Goal: Information Seeking & Learning: Learn about a topic

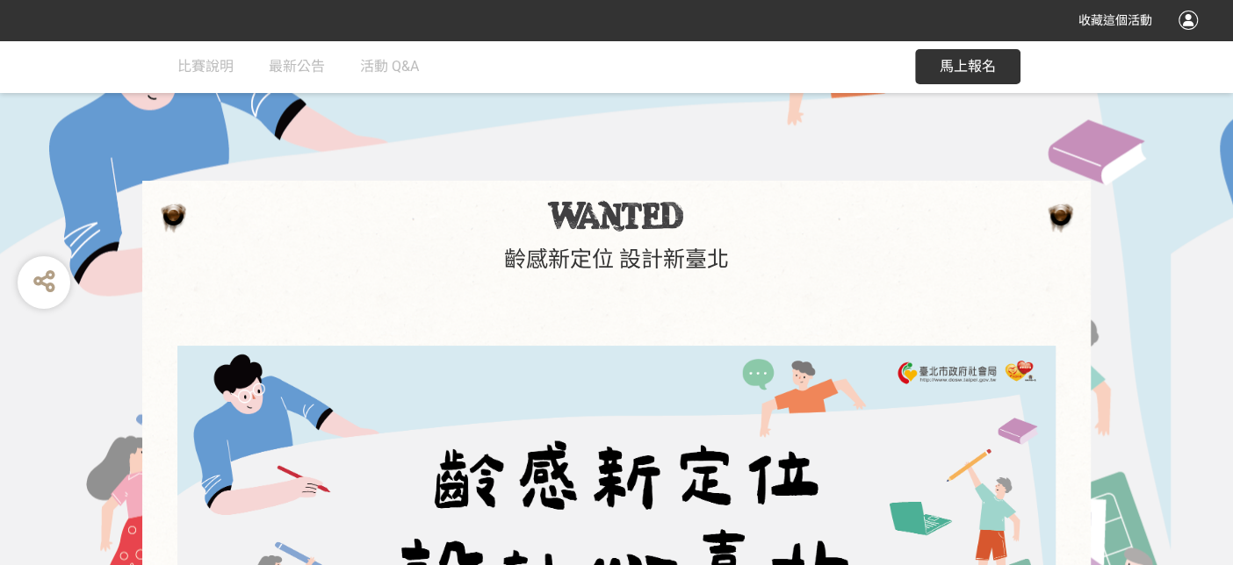
click at [708, 20] on div at bounding box center [1187, 20] width 19 height 19
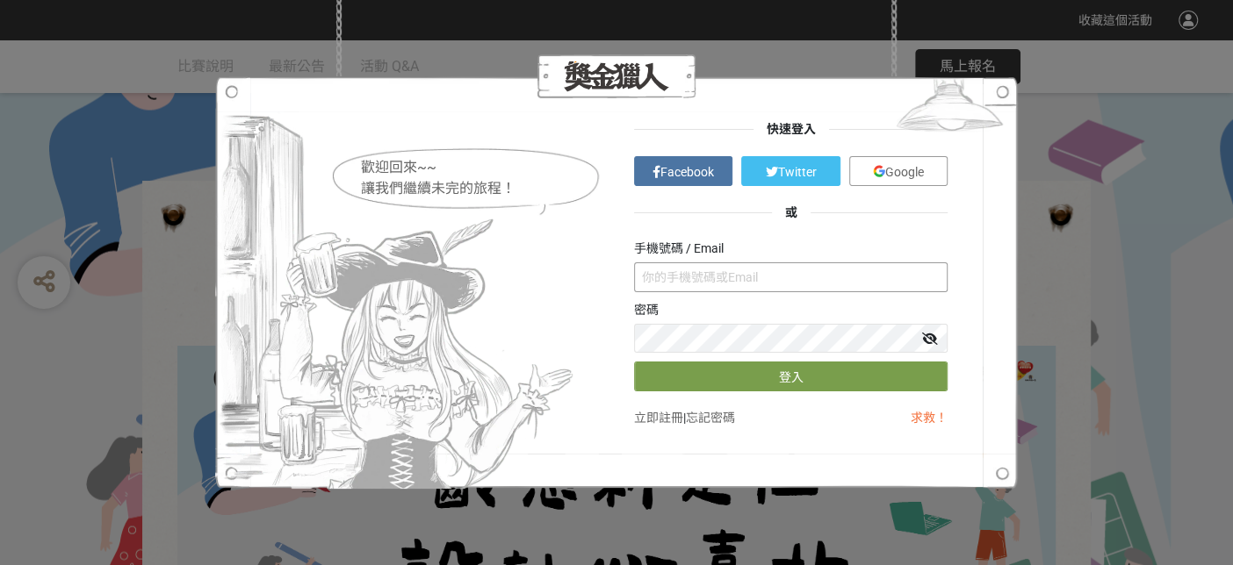
type input "[EMAIL_ADDRESS][DOMAIN_NAME]"
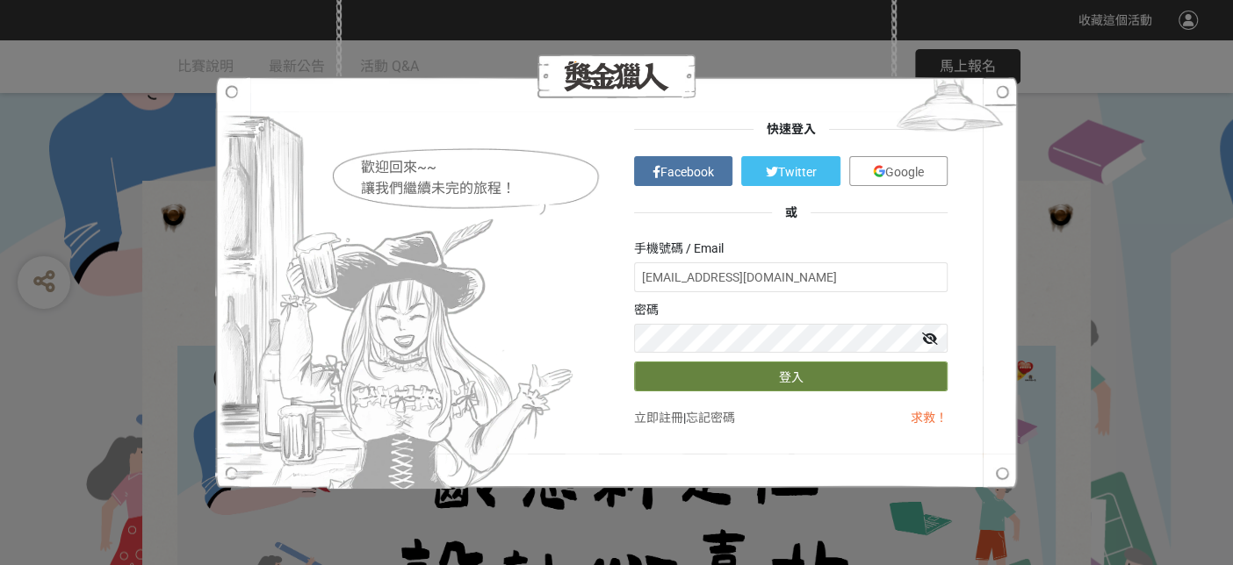
click at [708, 381] on button "登入" at bounding box center [790, 377] width 313 height 30
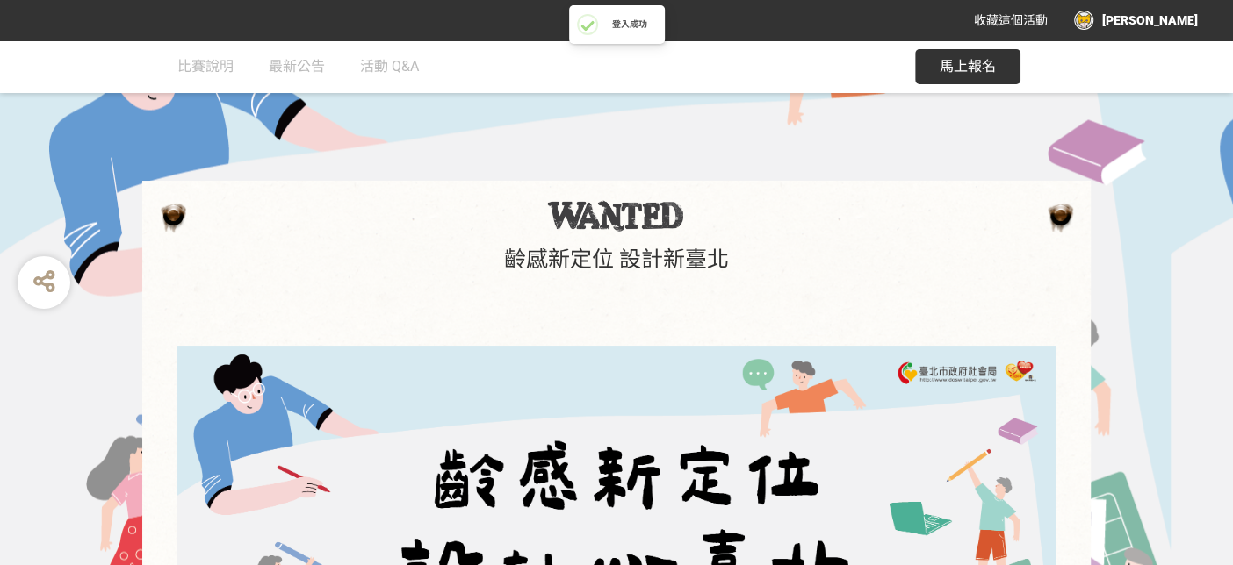
click at [708, 24] on div "[PERSON_NAME]" at bounding box center [1136, 20] width 124 height 19
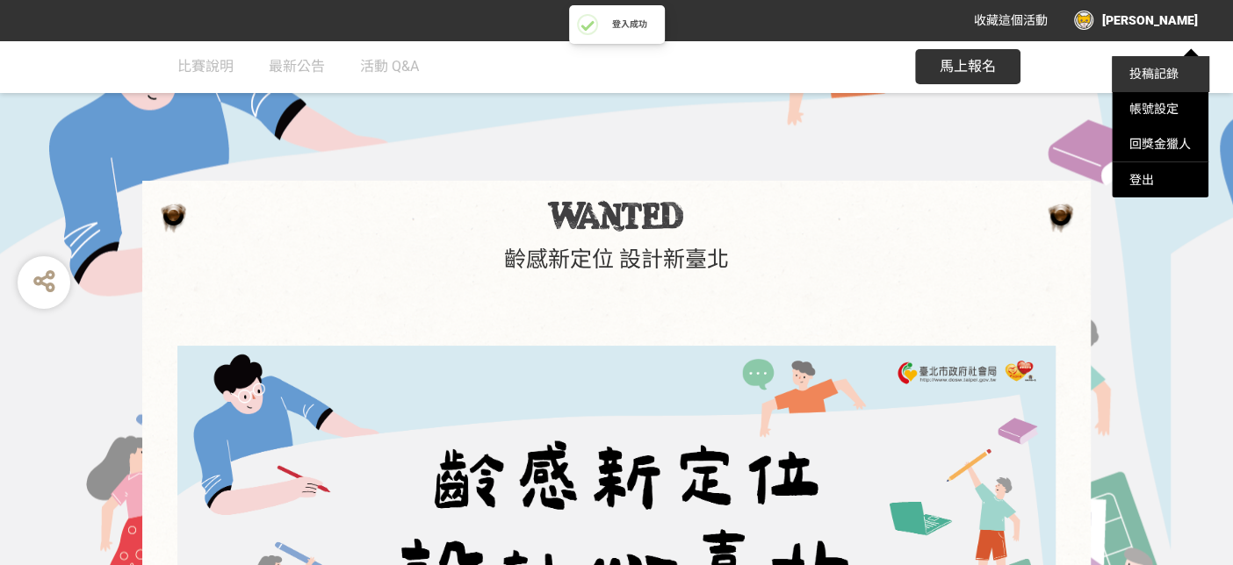
click at [708, 75] on link "投稿記錄" at bounding box center [1153, 74] width 49 height 14
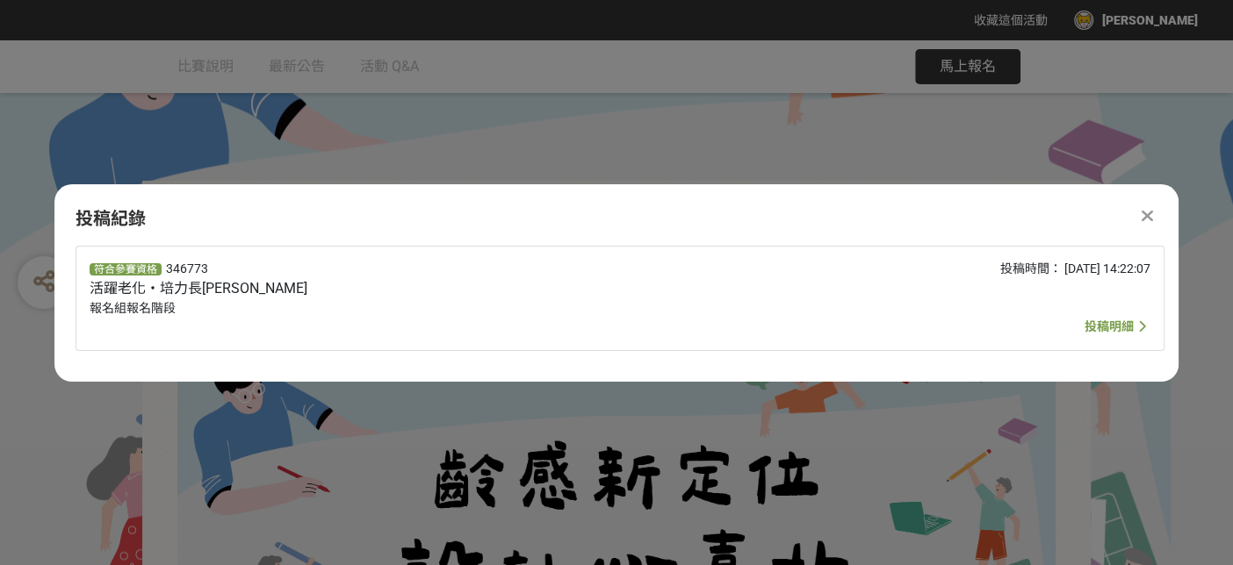
click at [708, 322] on span "投稿明細" at bounding box center [1108, 327] width 49 height 14
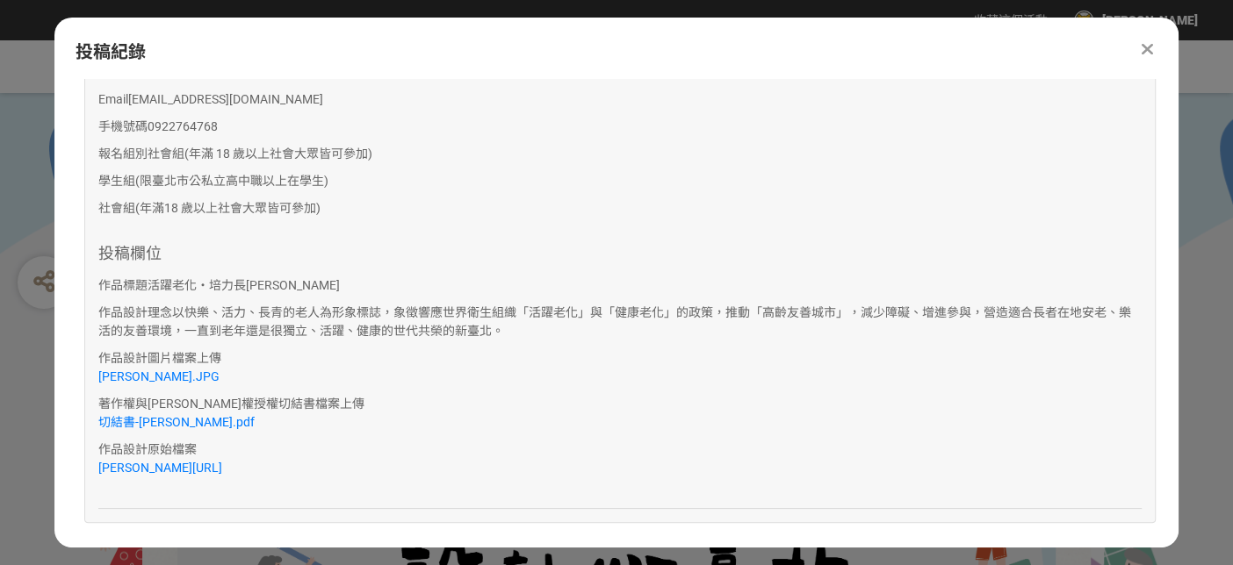
scroll to position [396, 0]
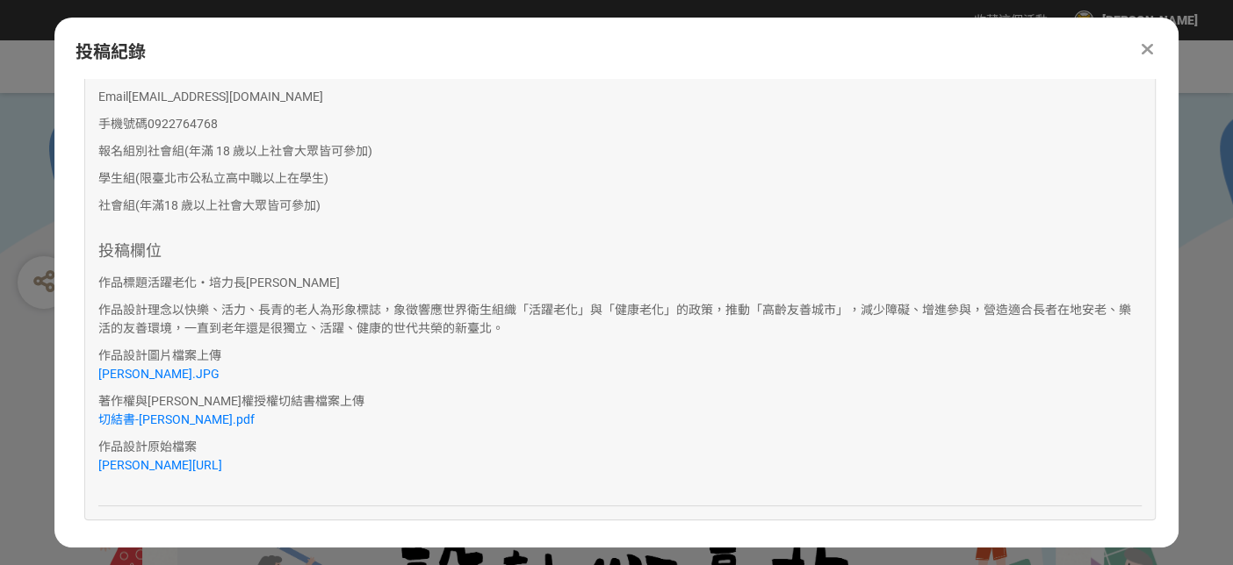
click at [708, 46] on icon at bounding box center [1146, 49] width 11 height 18
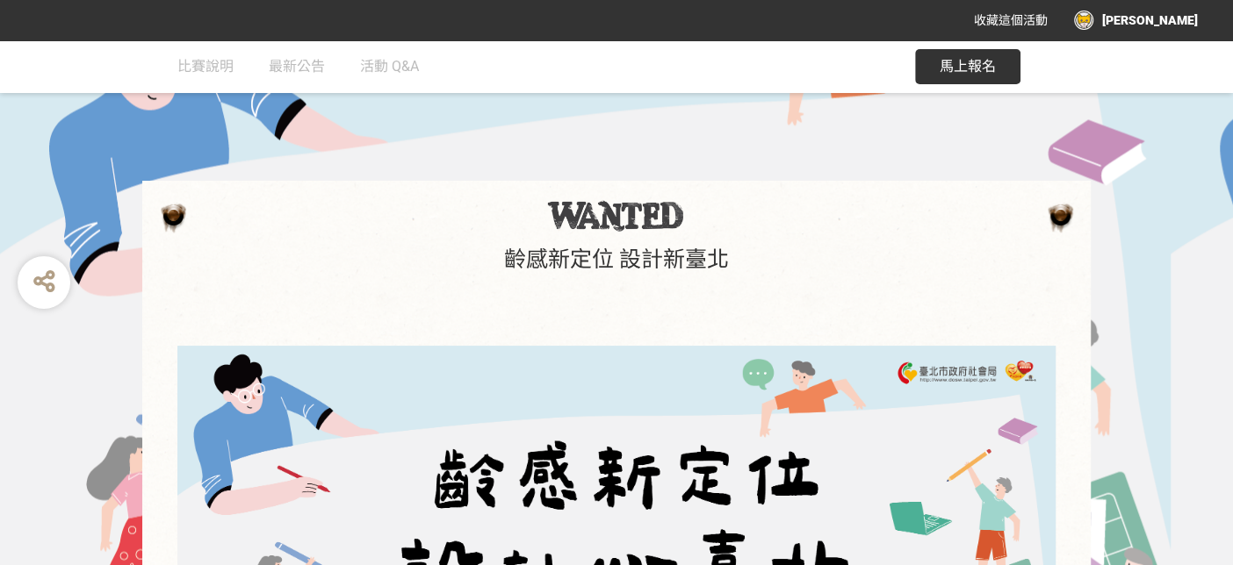
click at [708, 18] on div "[PERSON_NAME]" at bounding box center [1136, 20] width 124 height 19
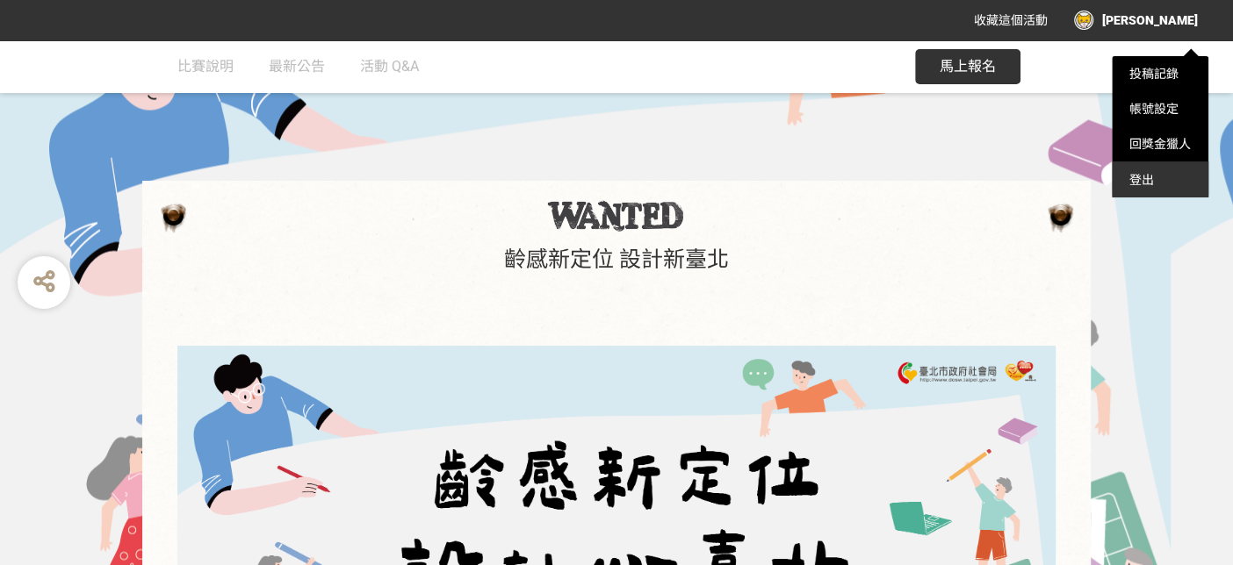
click at [708, 172] on div "登出" at bounding box center [1159, 179] width 97 height 35
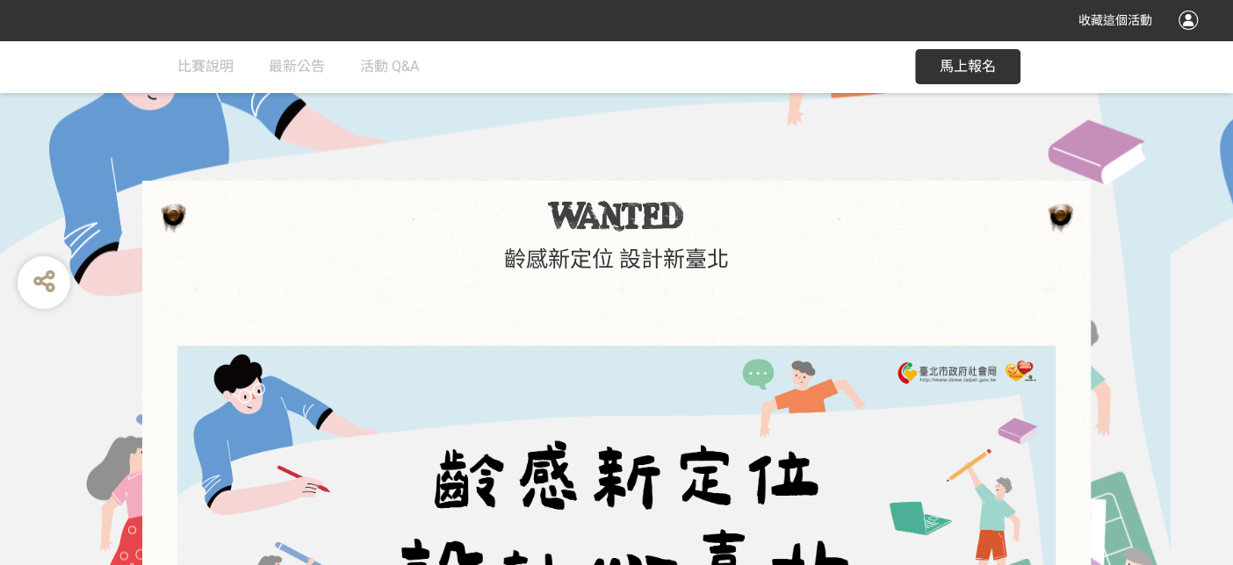
click at [708, 16] on div at bounding box center [1187, 20] width 19 height 19
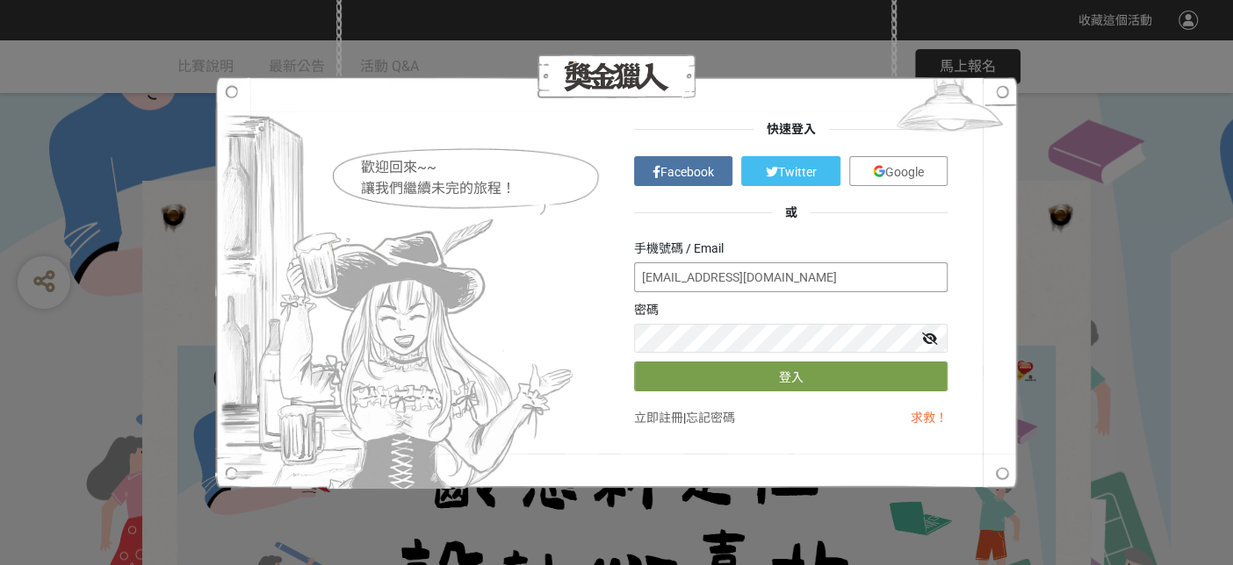
click at [635, 278] on input "[EMAIL_ADDRESS][DOMAIN_NAME]" at bounding box center [790, 277] width 313 height 30
type input "[PERSON_NAME]"
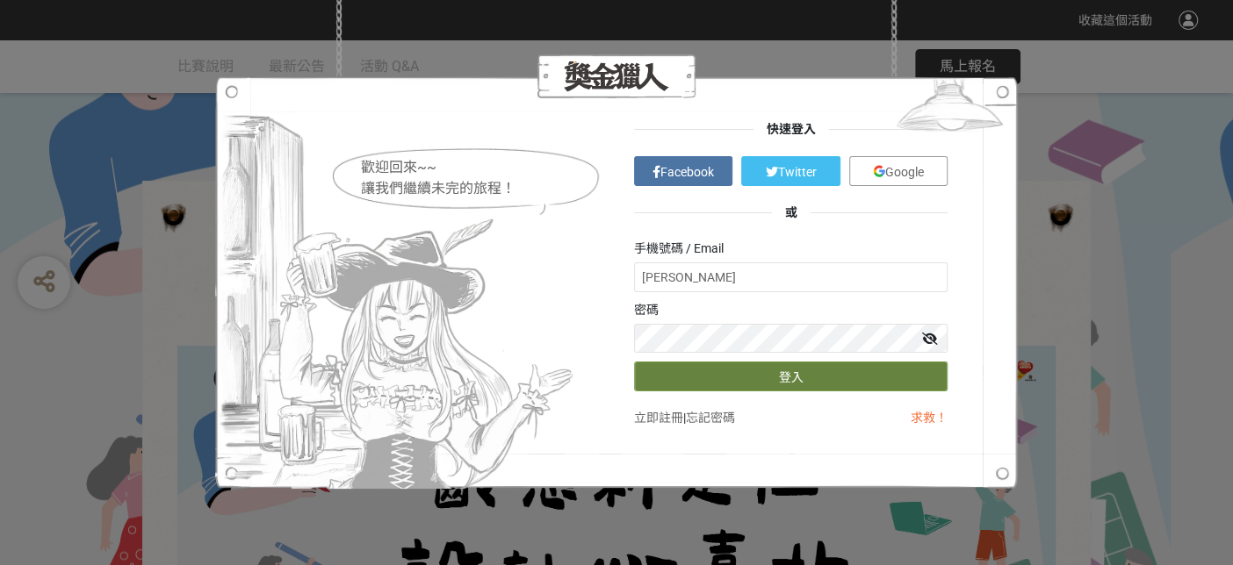
click at [708, 376] on button "登入" at bounding box center [790, 377] width 313 height 30
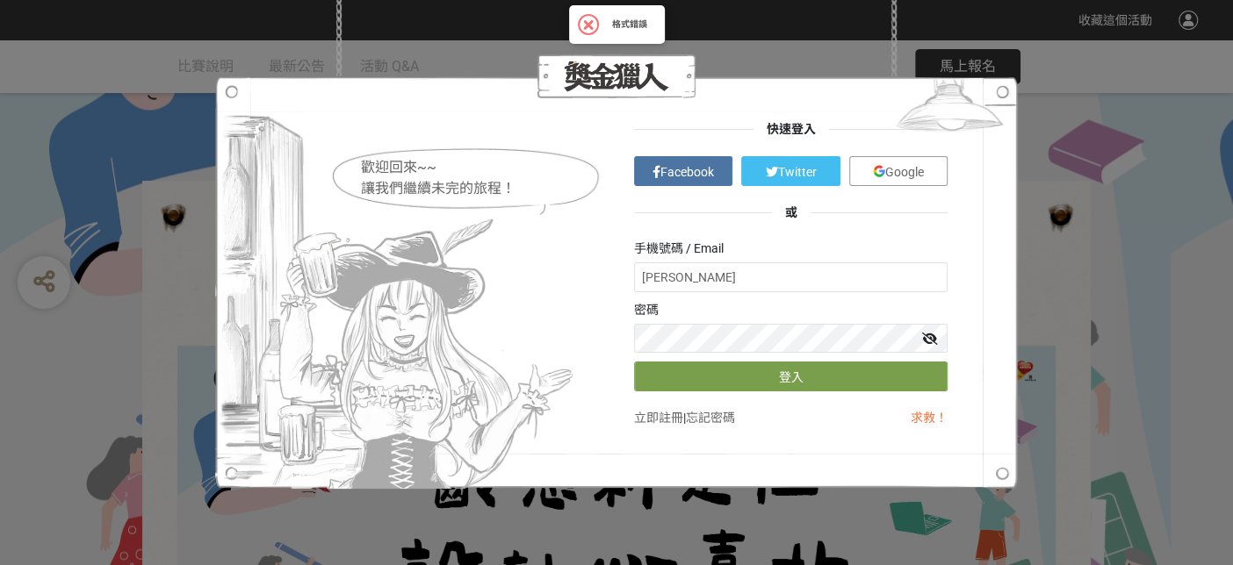
click at [708, 168] on span "Google" at bounding box center [904, 172] width 39 height 14
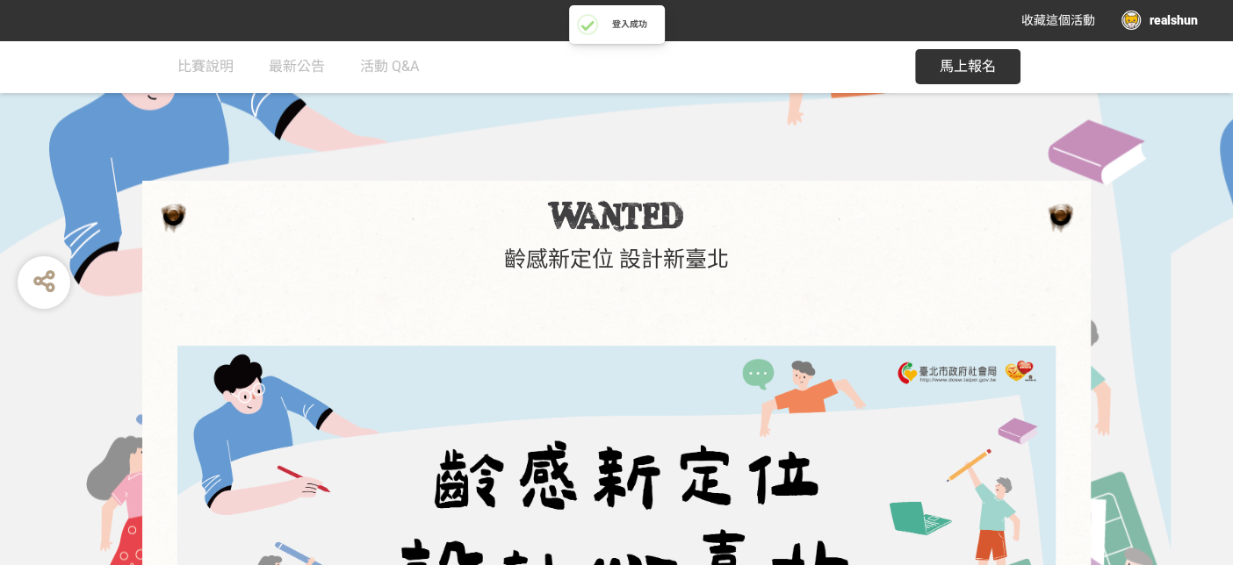
click at [708, 24] on div "realshun" at bounding box center [1159, 20] width 76 height 19
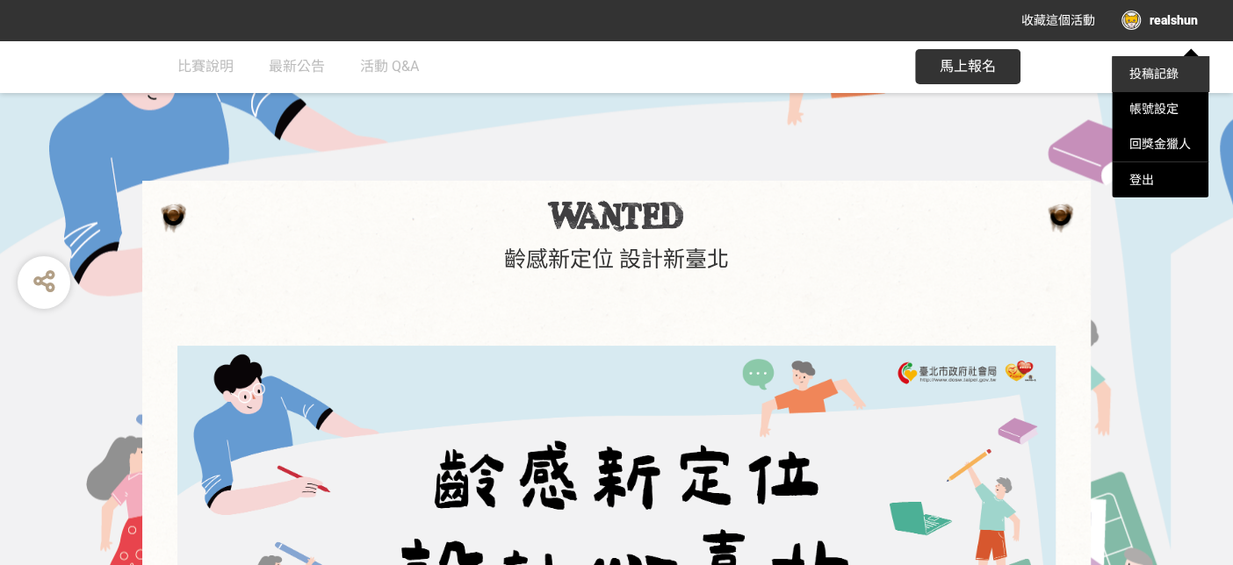
click at [708, 75] on link "投稿記錄" at bounding box center [1153, 74] width 49 height 14
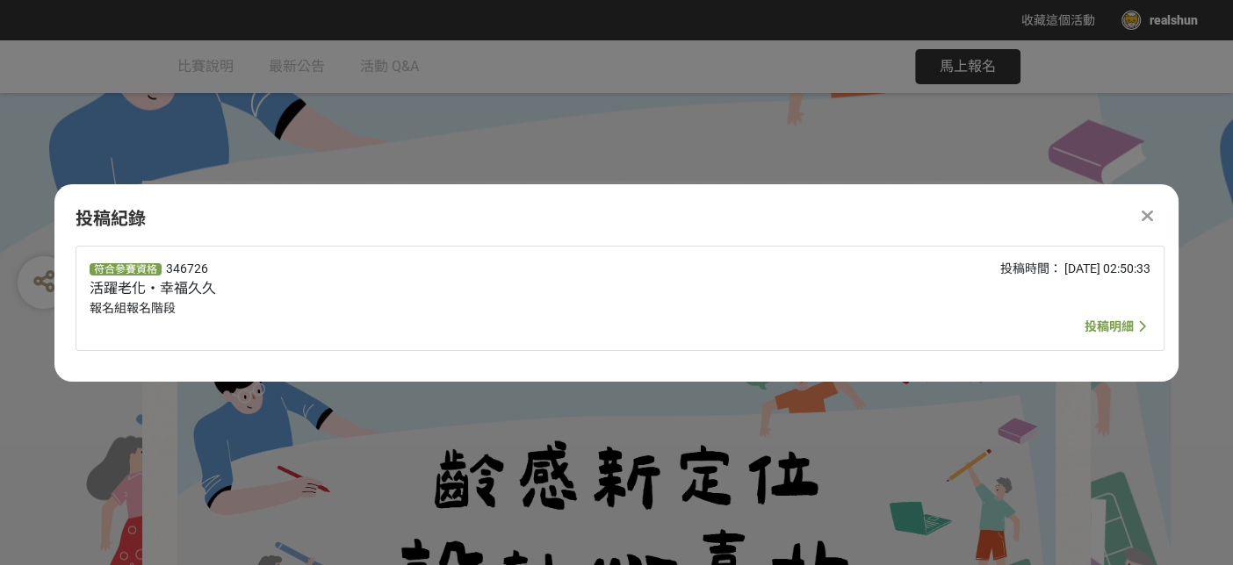
click at [708, 321] on span "投稿明細" at bounding box center [1108, 327] width 49 height 14
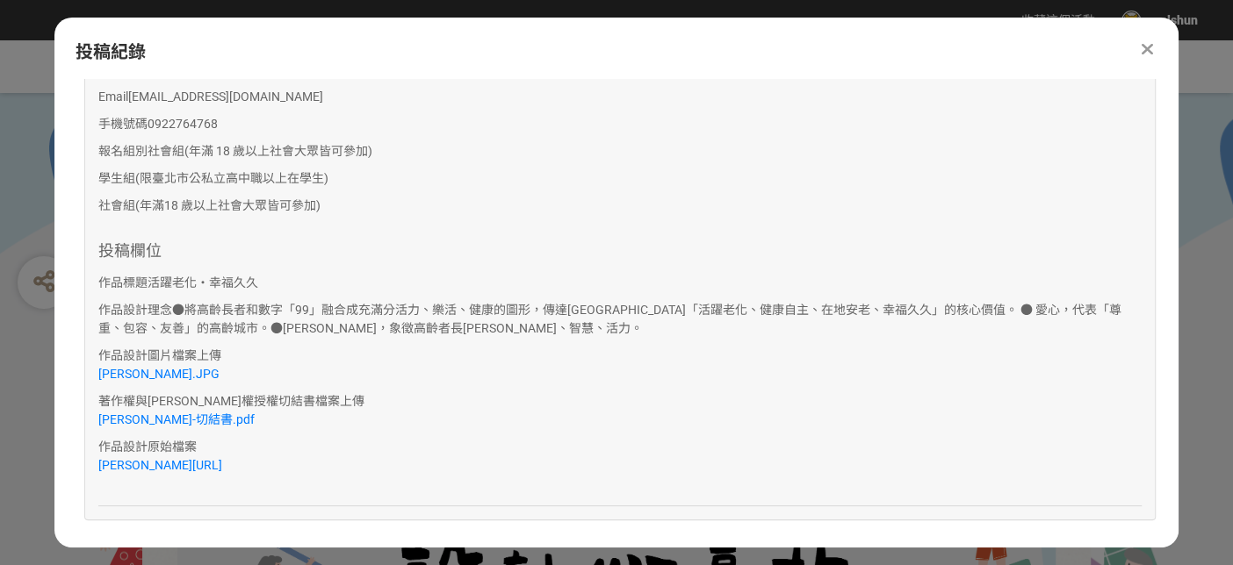
click at [708, 47] on icon at bounding box center [1146, 49] width 11 height 18
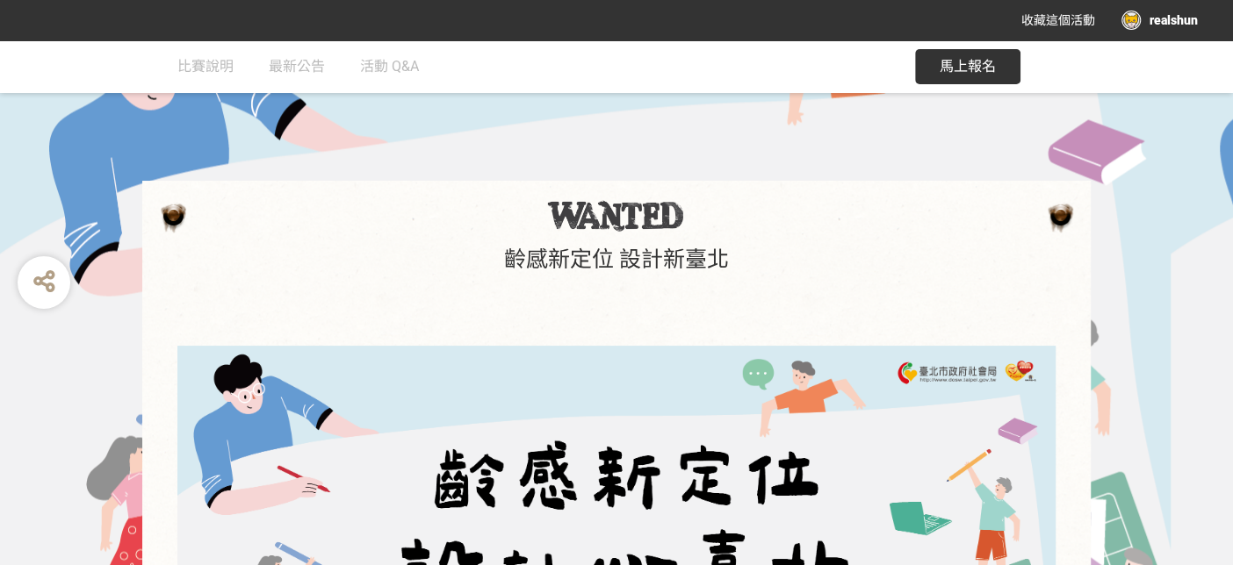
click at [708, 22] on div "realshun" at bounding box center [1159, 20] width 76 height 19
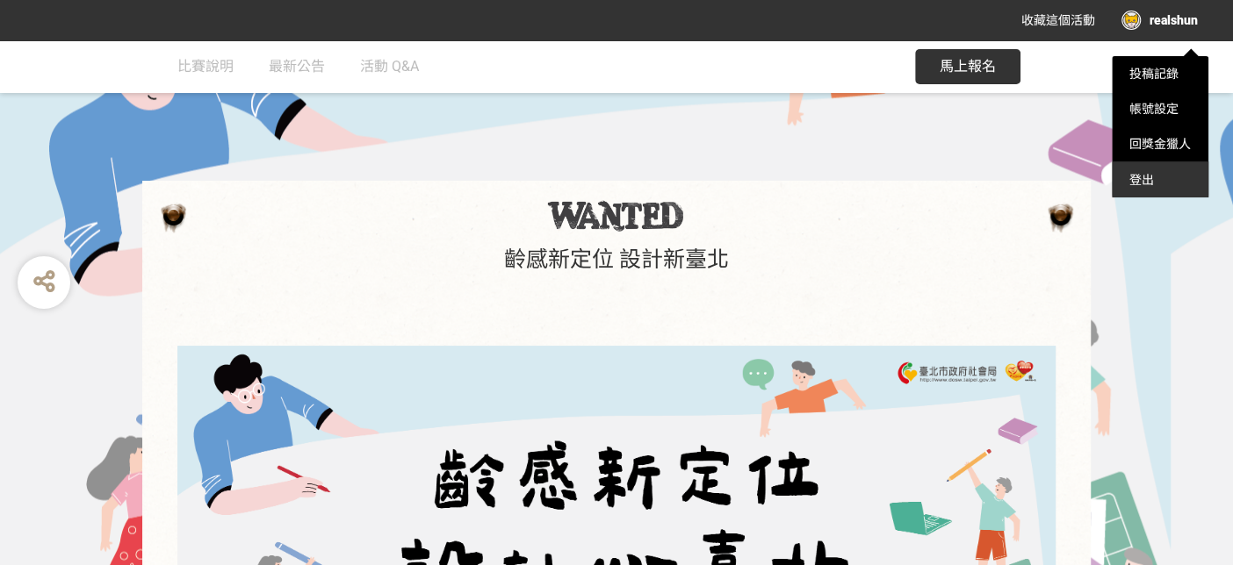
click at [708, 195] on div "登出" at bounding box center [1159, 179] width 97 height 35
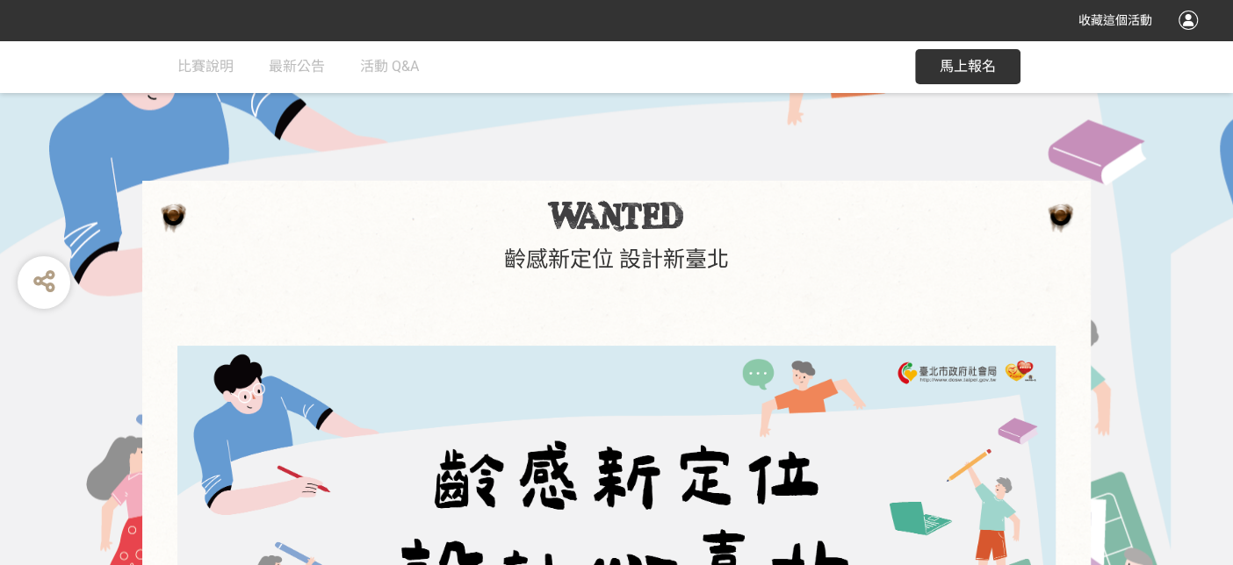
click at [708, 17] on div at bounding box center [1187, 20] width 19 height 19
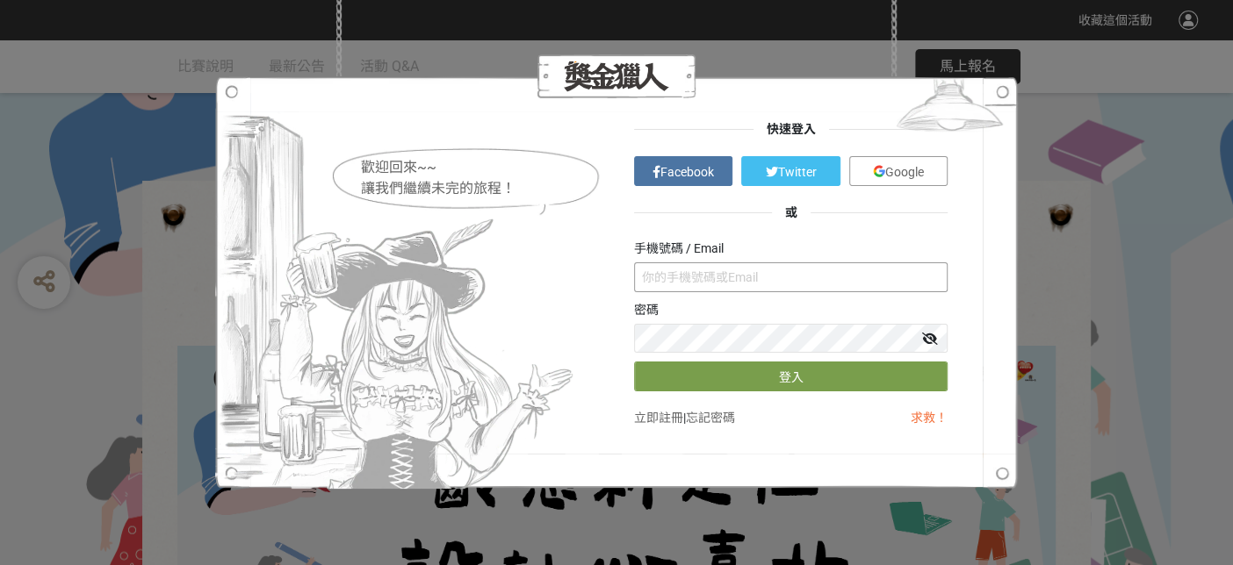
type input "[PERSON_NAME]"
click at [708, 172] on span "Google" at bounding box center [904, 172] width 39 height 14
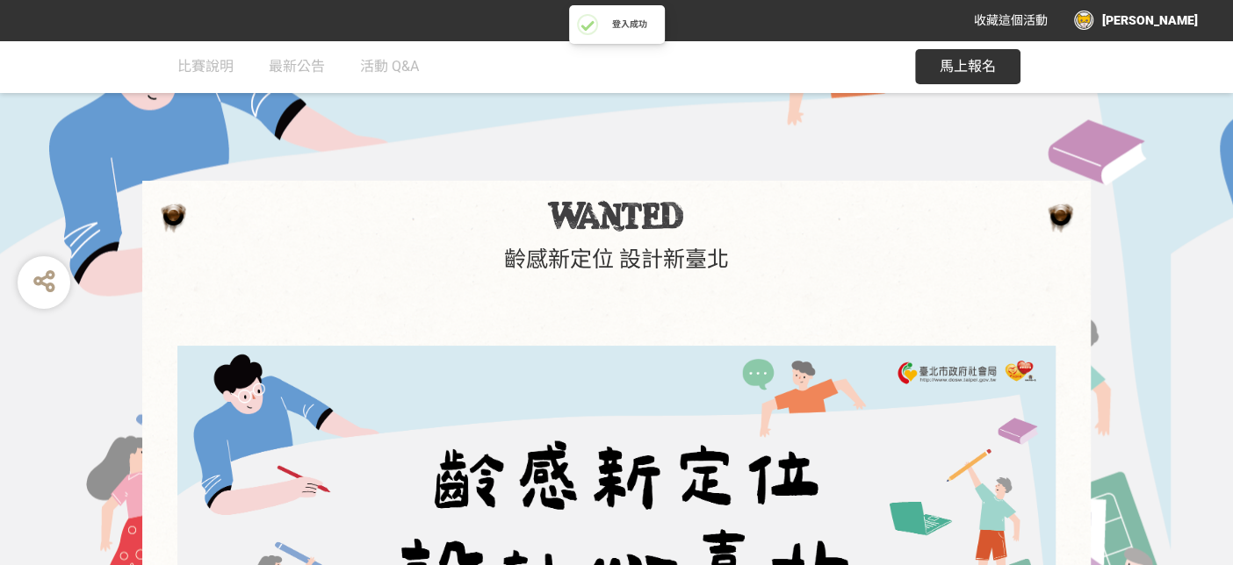
click at [708, 19] on div "[PERSON_NAME]" at bounding box center [1136, 20] width 124 height 19
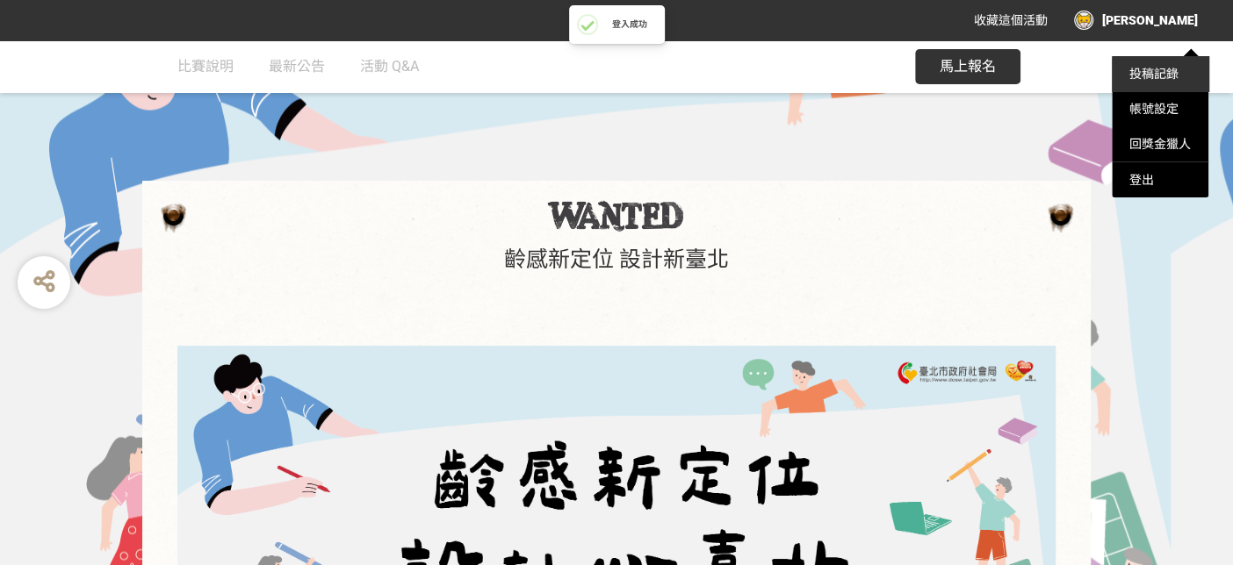
click at [708, 73] on link "投稿記錄" at bounding box center [1153, 74] width 49 height 14
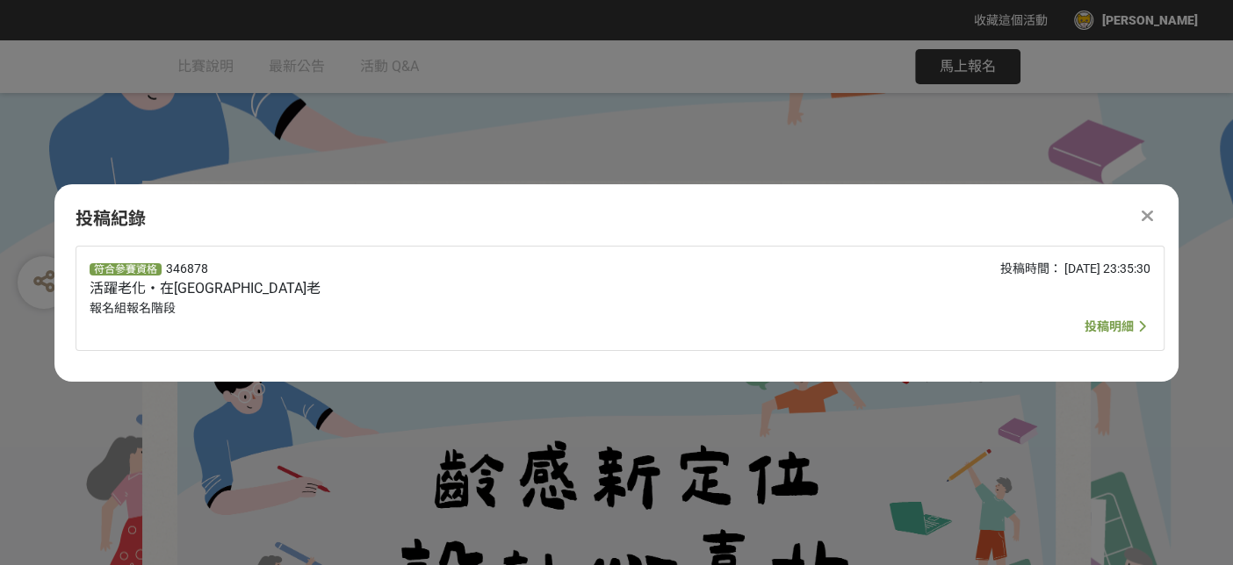
click at [708, 325] on span "投稿明細" at bounding box center [1108, 327] width 49 height 14
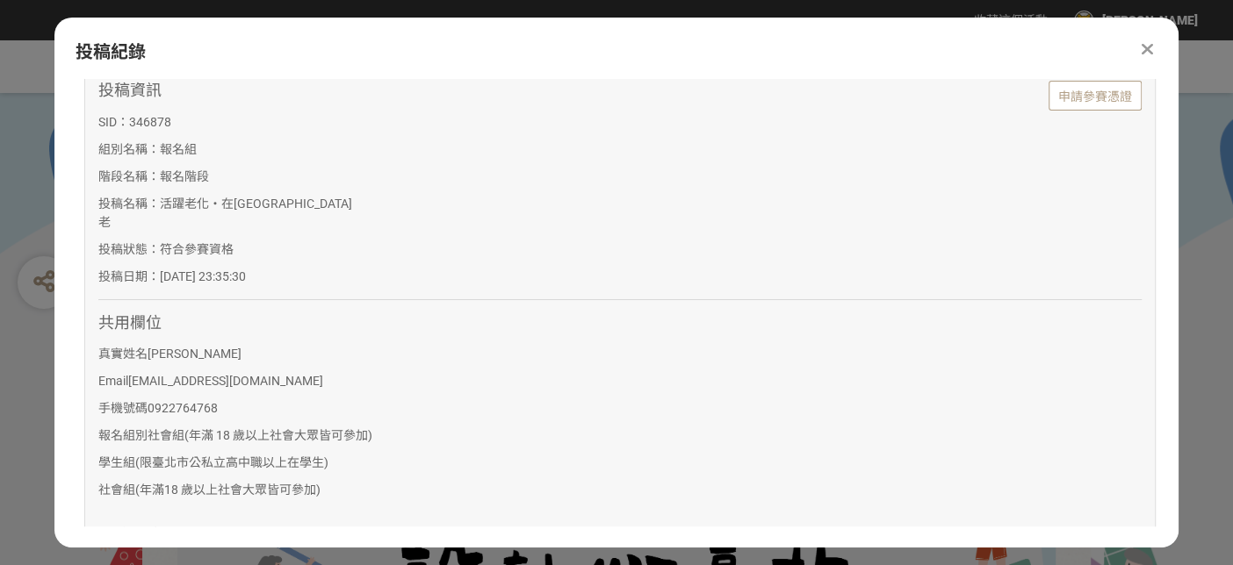
scroll to position [0, 0]
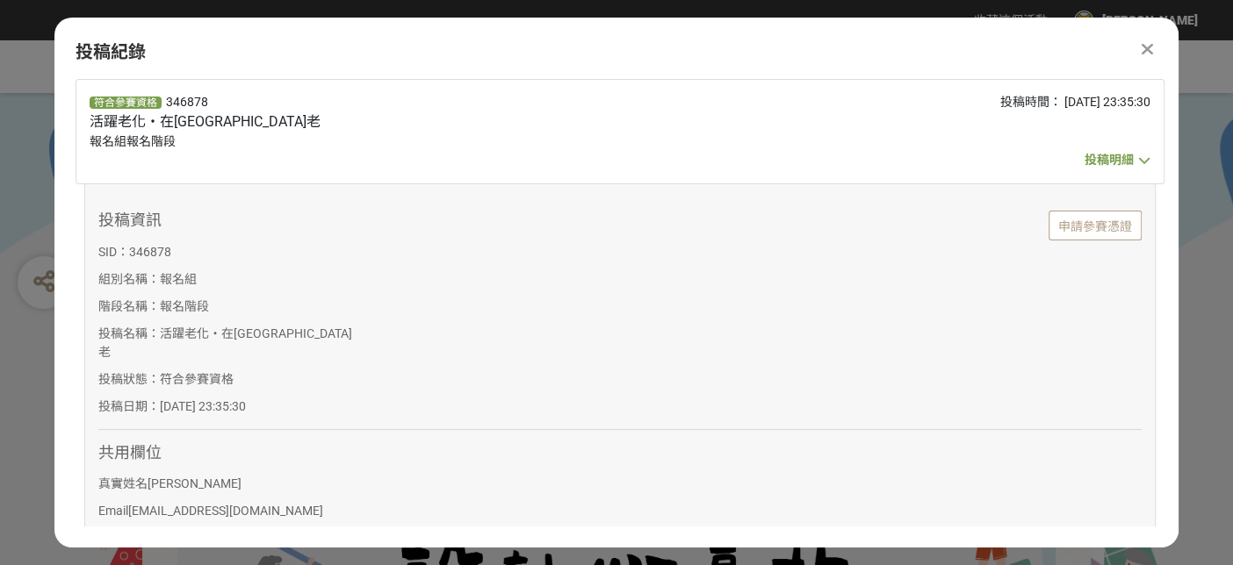
click at [708, 52] on icon at bounding box center [1146, 49] width 11 height 18
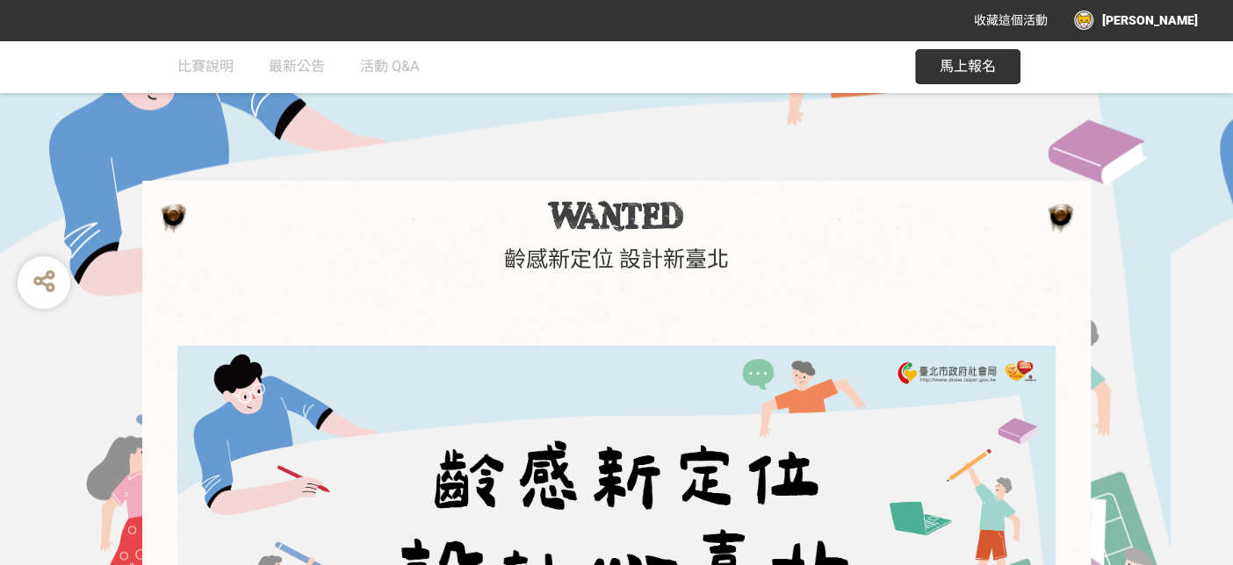
click at [708, 22] on div "[PERSON_NAME]" at bounding box center [1136, 20] width 124 height 19
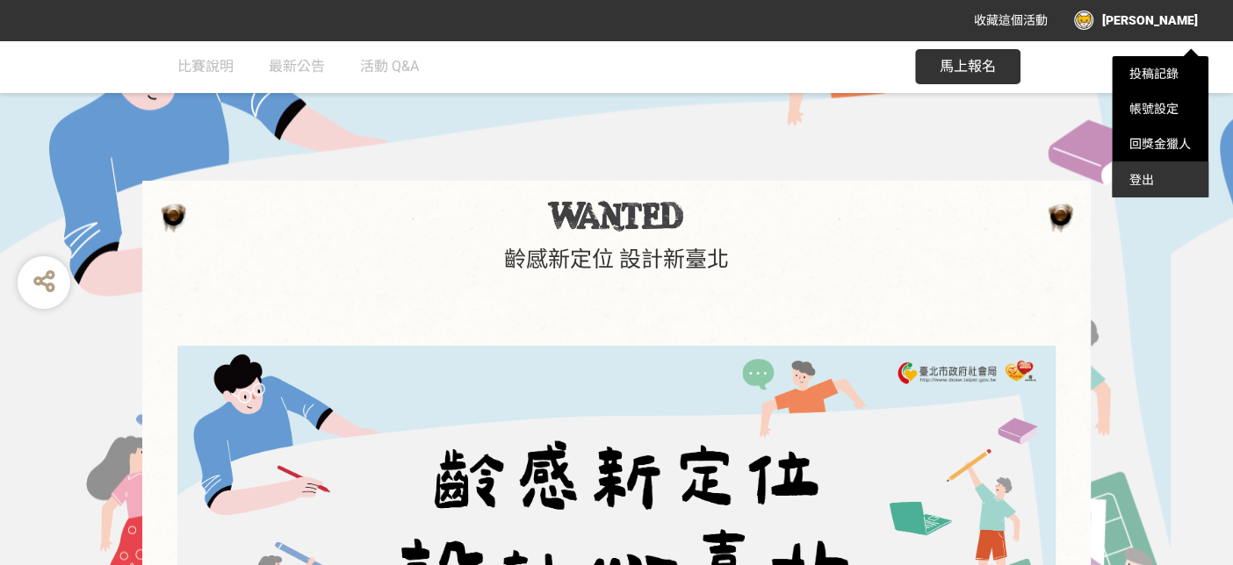
click at [708, 179] on div "登出" at bounding box center [1159, 179] width 97 height 35
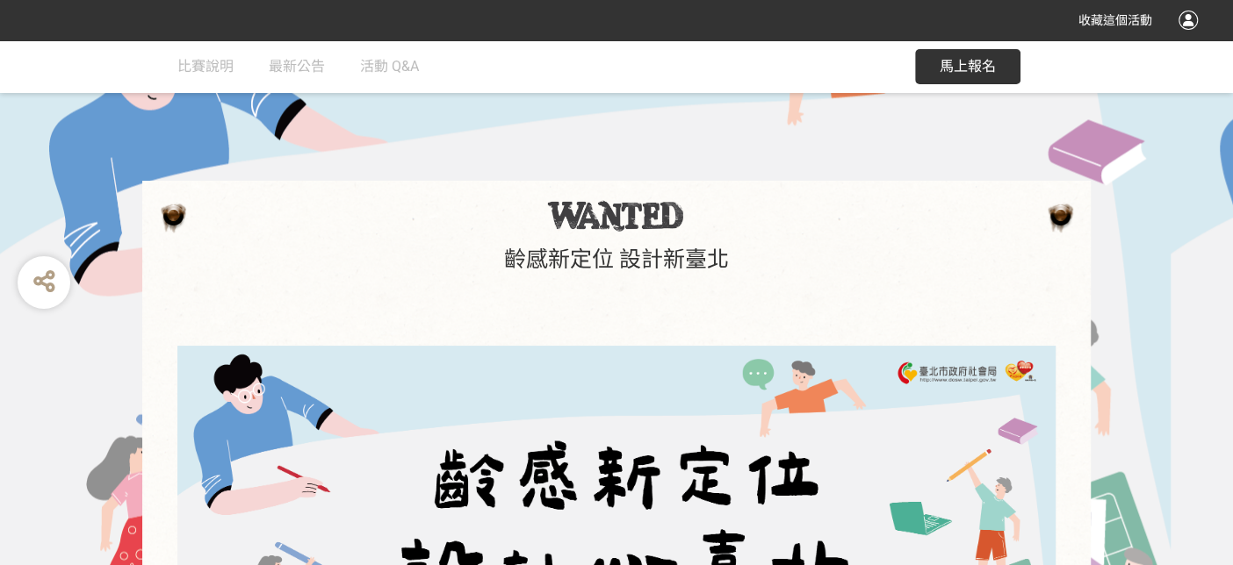
click at [708, 21] on div at bounding box center [1187, 20] width 19 height 19
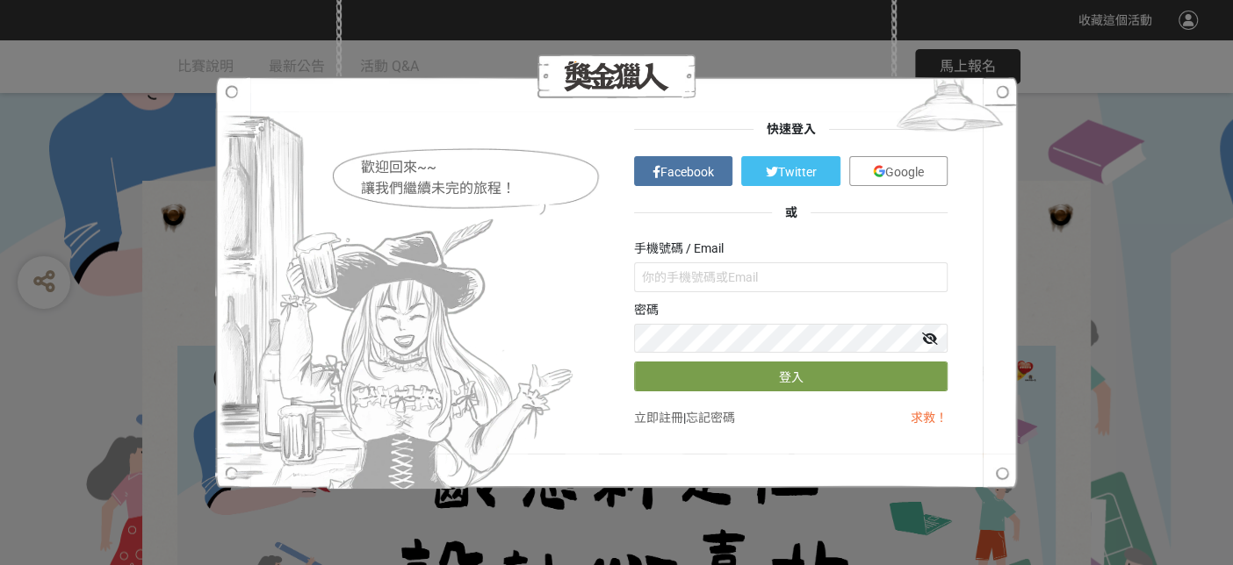
type input "[PERSON_NAME]"
click at [708, 169] on span "Google" at bounding box center [904, 172] width 39 height 14
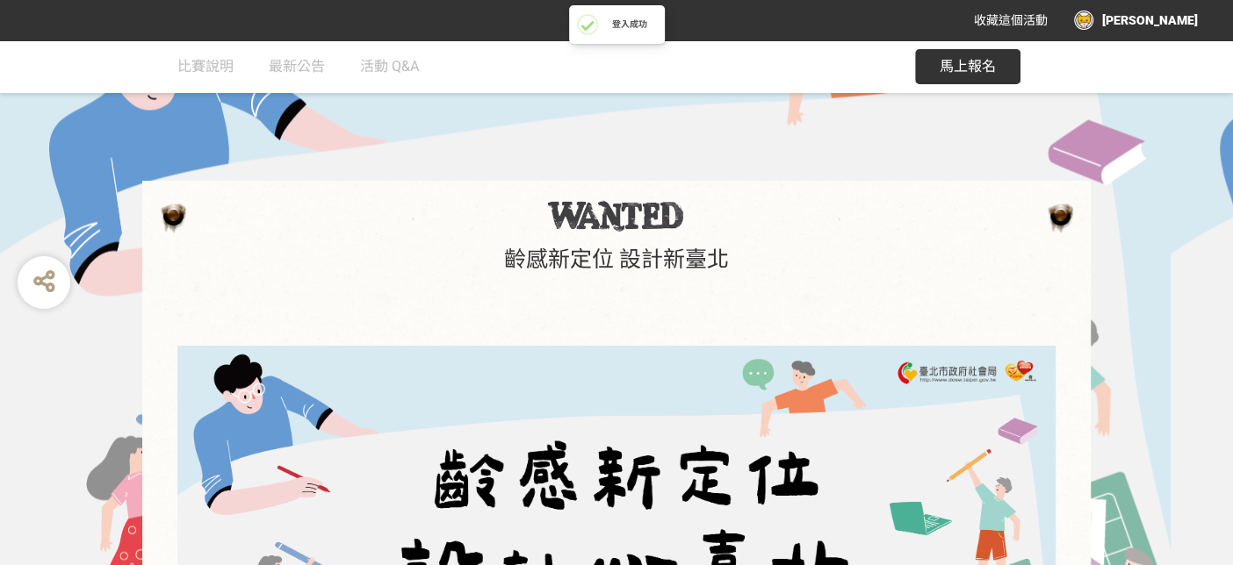
click at [708, 22] on div "[PERSON_NAME]" at bounding box center [1136, 20] width 124 height 19
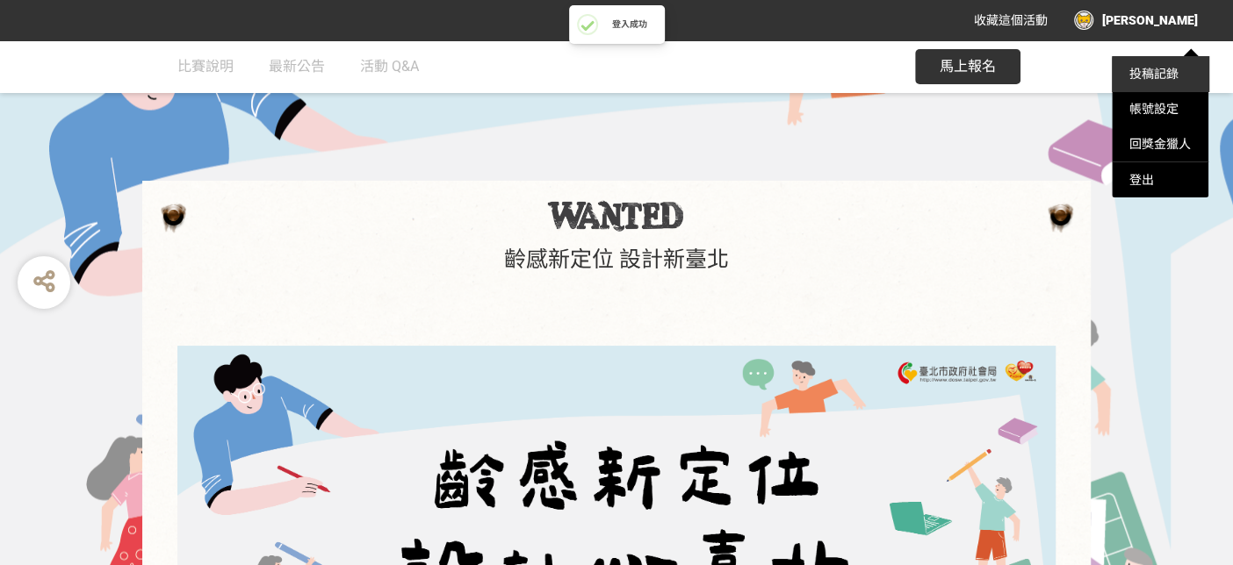
click at [708, 74] on link "投稿記錄" at bounding box center [1153, 74] width 49 height 14
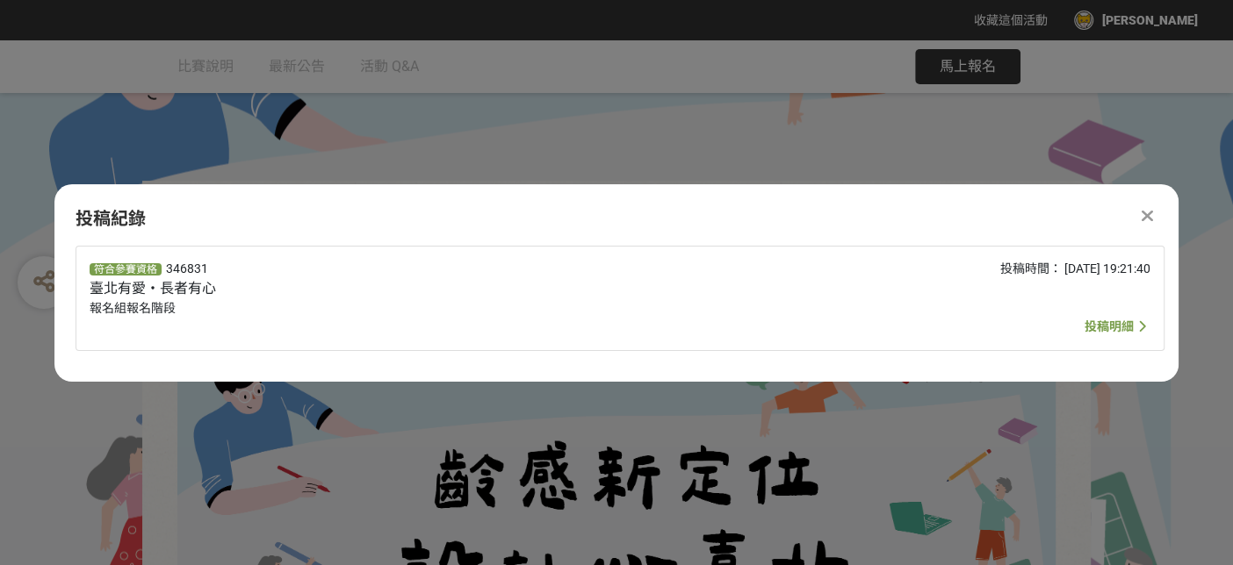
click at [708, 320] on span "投稿明細" at bounding box center [1108, 327] width 49 height 14
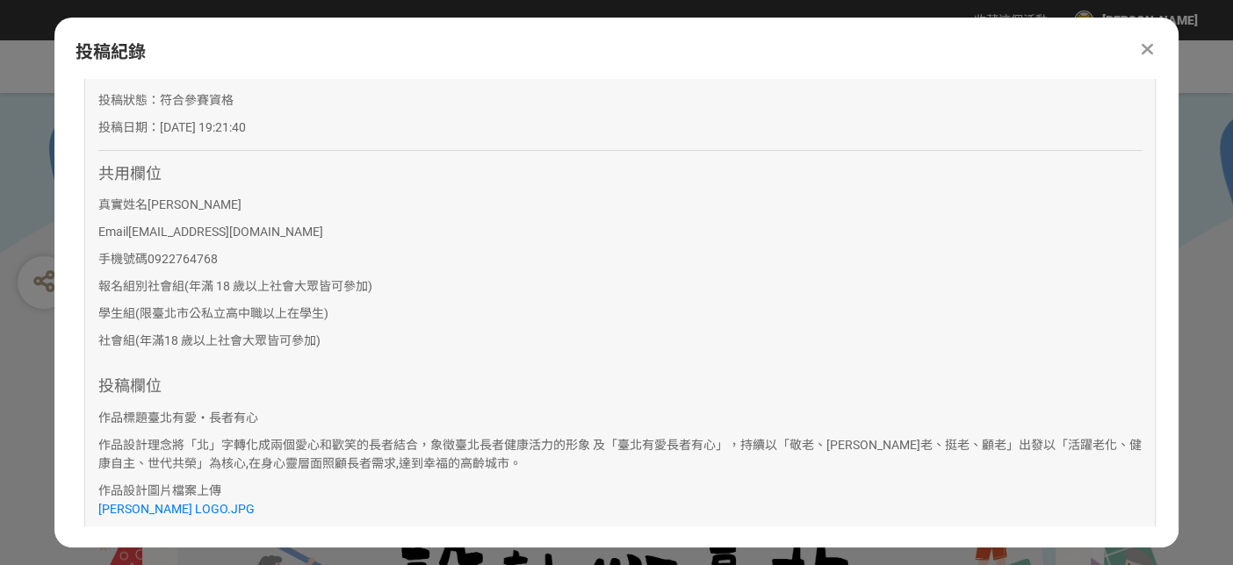
scroll to position [292, 0]
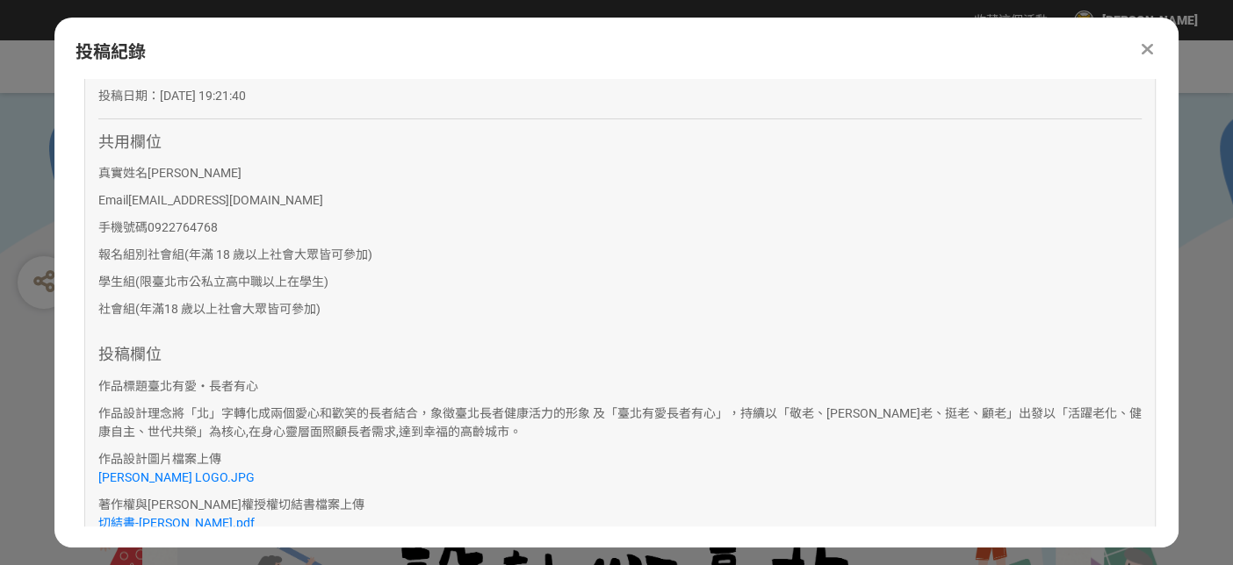
click at [708, 49] on div at bounding box center [1146, 49] width 21 height 21
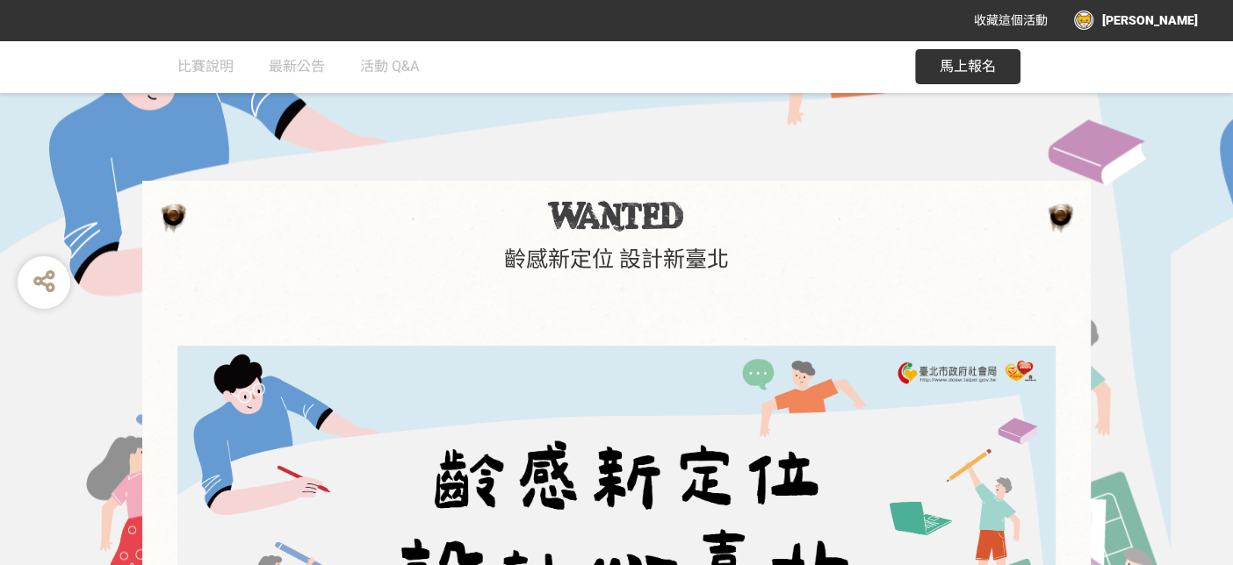
click at [708, 11] on div "[PERSON_NAME]" at bounding box center [1136, 20] width 124 height 19
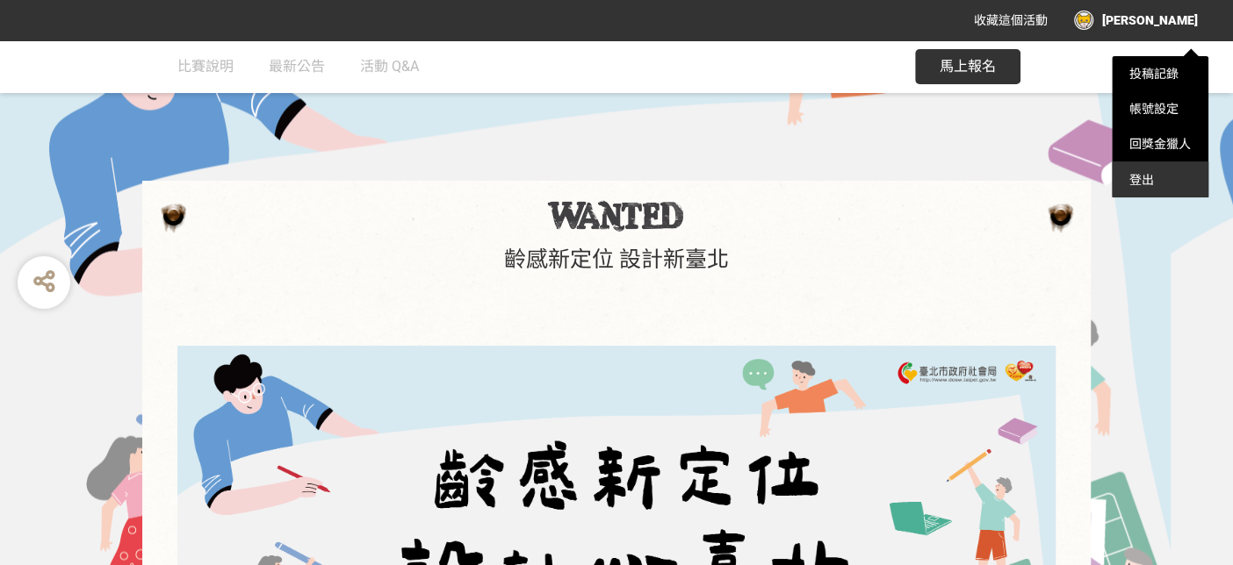
click at [708, 173] on div "登出" at bounding box center [1159, 179] width 97 height 35
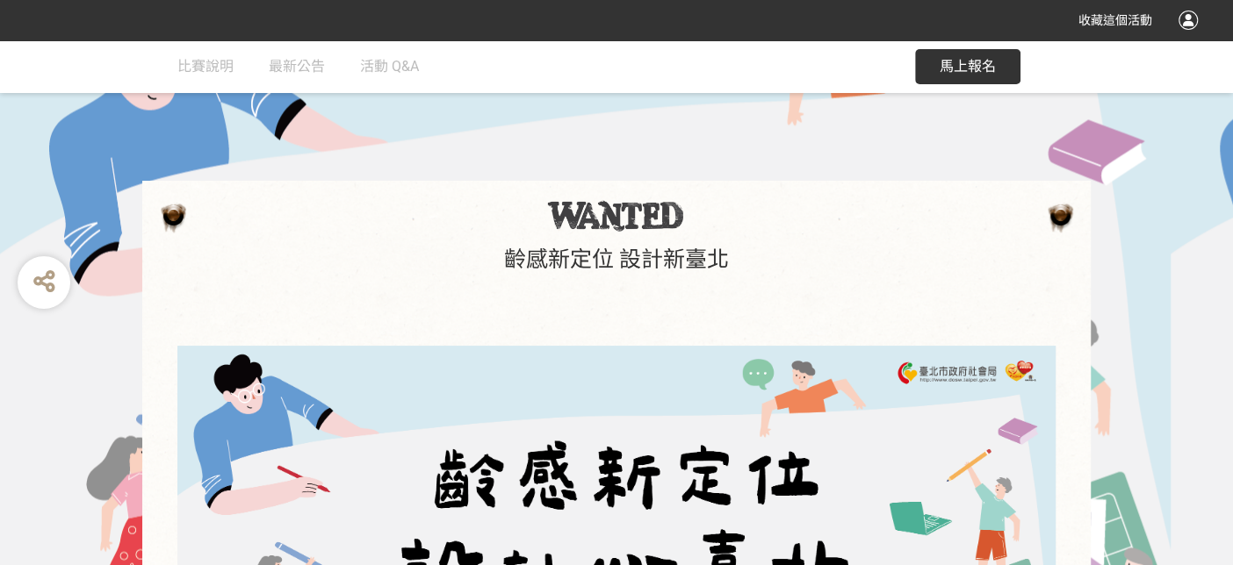
click at [708, 19] on div at bounding box center [1187, 20] width 19 height 19
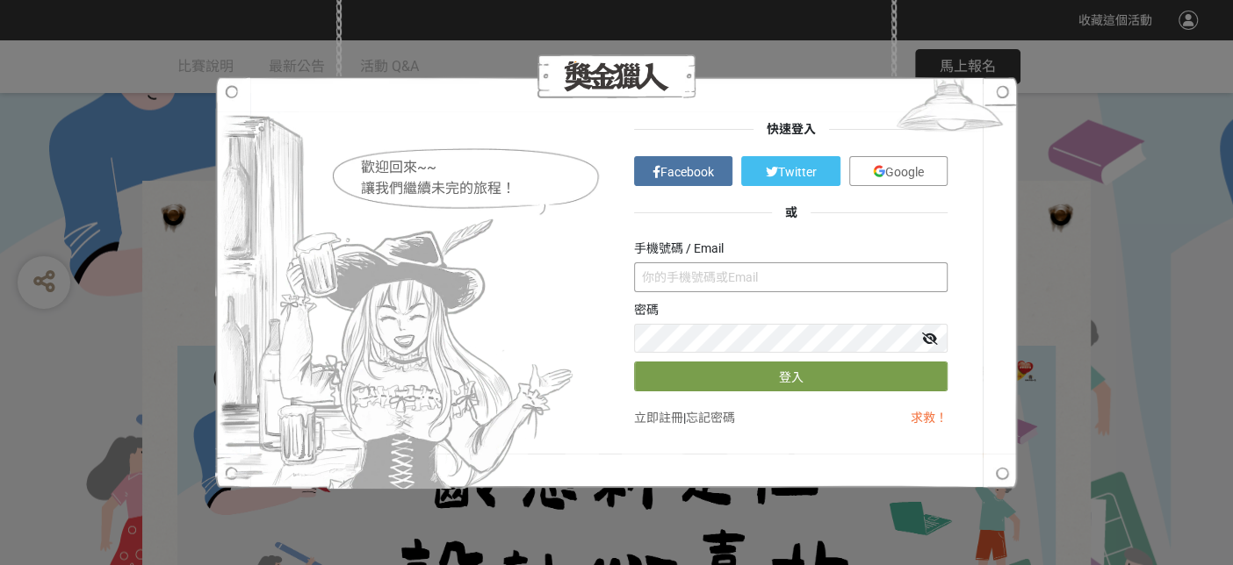
type input "[PERSON_NAME]"
click at [708, 175] on span "Google" at bounding box center [904, 172] width 39 height 14
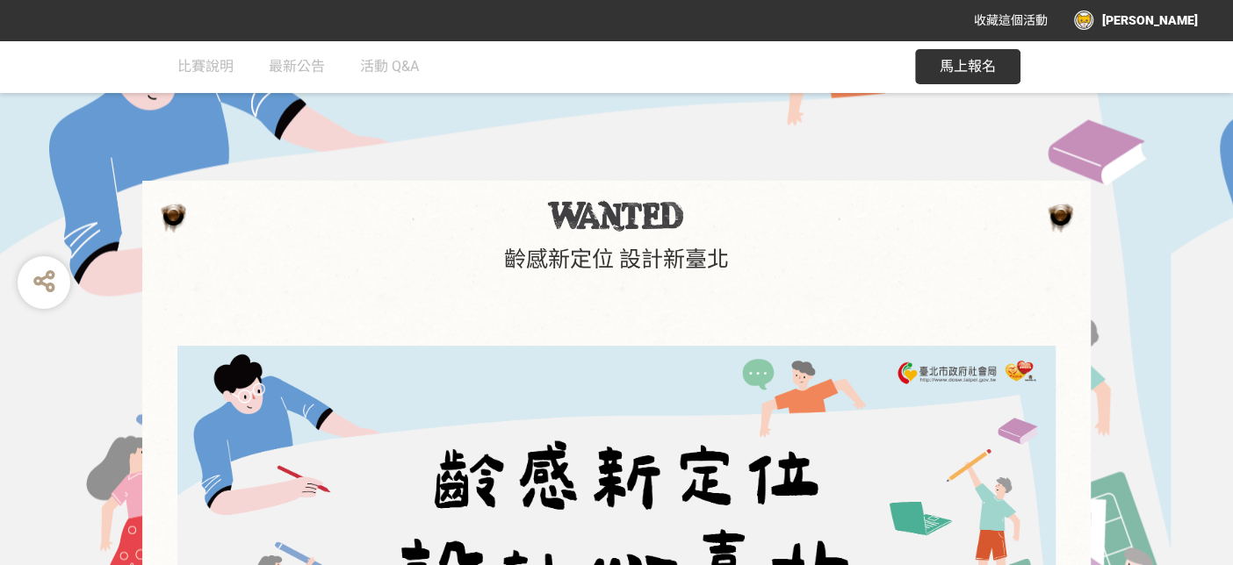
click at [708, 22] on div "[PERSON_NAME]" at bounding box center [1136, 20] width 124 height 19
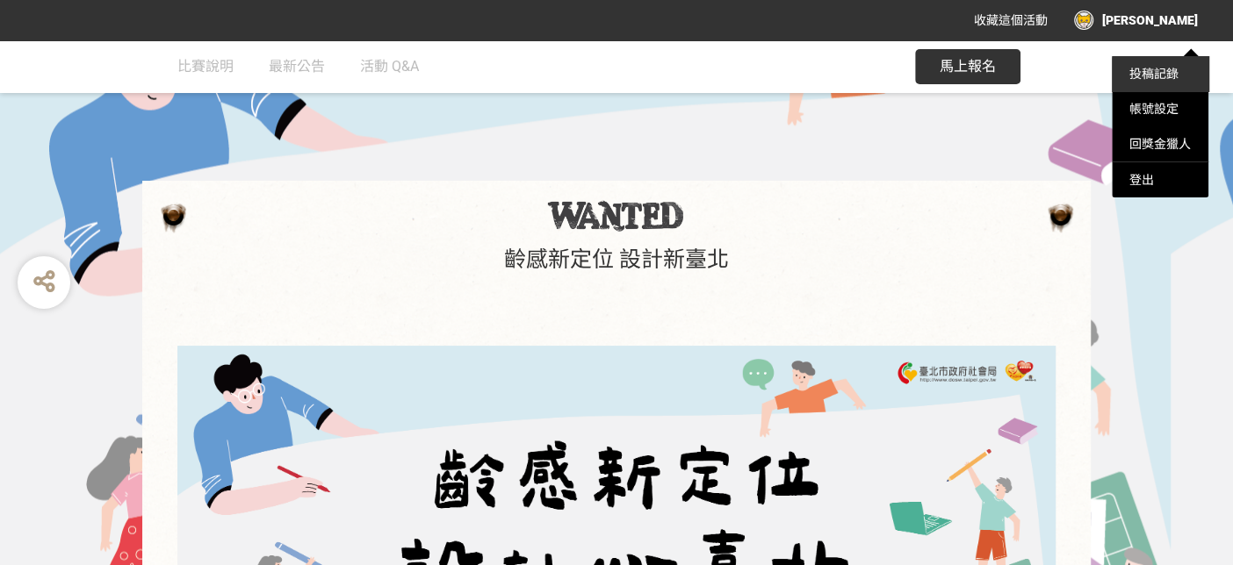
click at [708, 75] on link "投稿記錄" at bounding box center [1153, 74] width 49 height 14
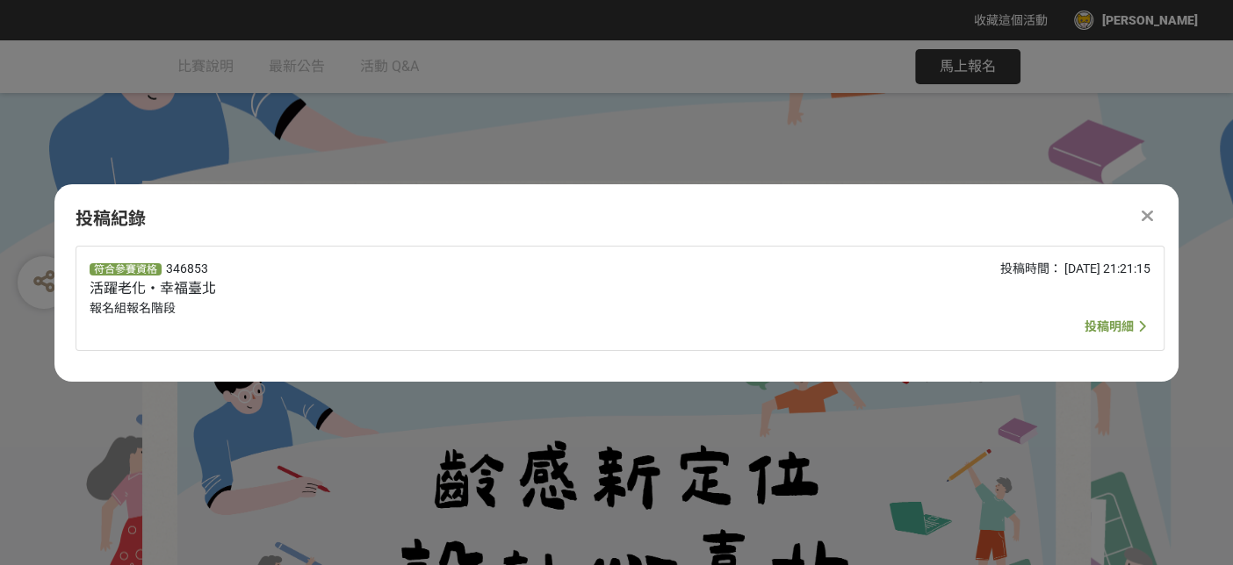
click at [708, 323] on span "投稿明細" at bounding box center [1108, 327] width 49 height 14
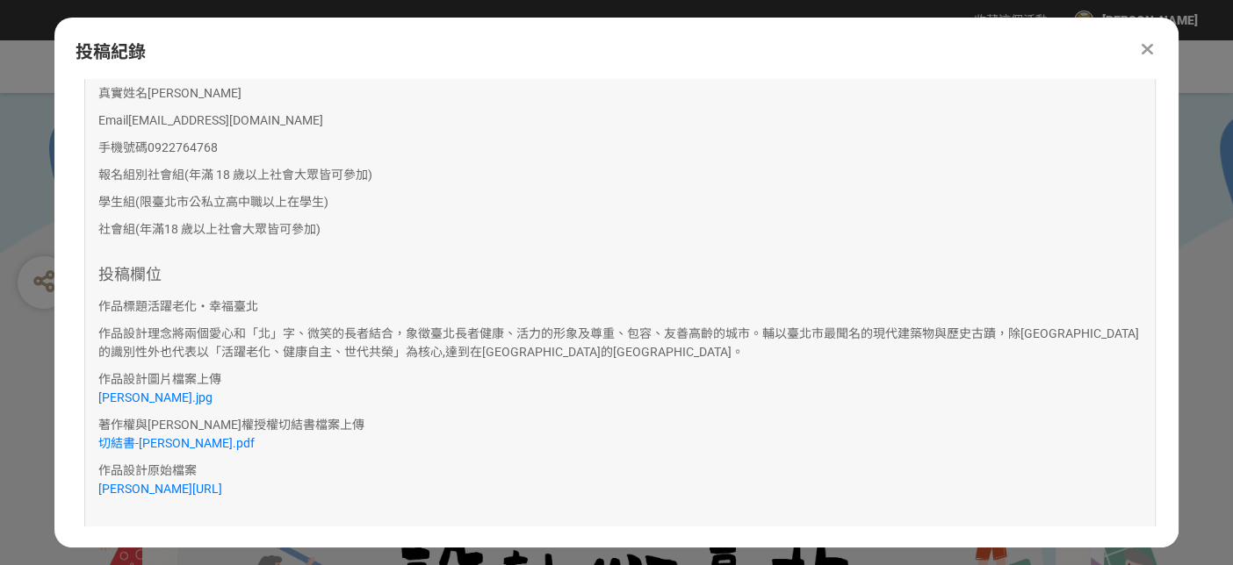
scroll to position [390, 0]
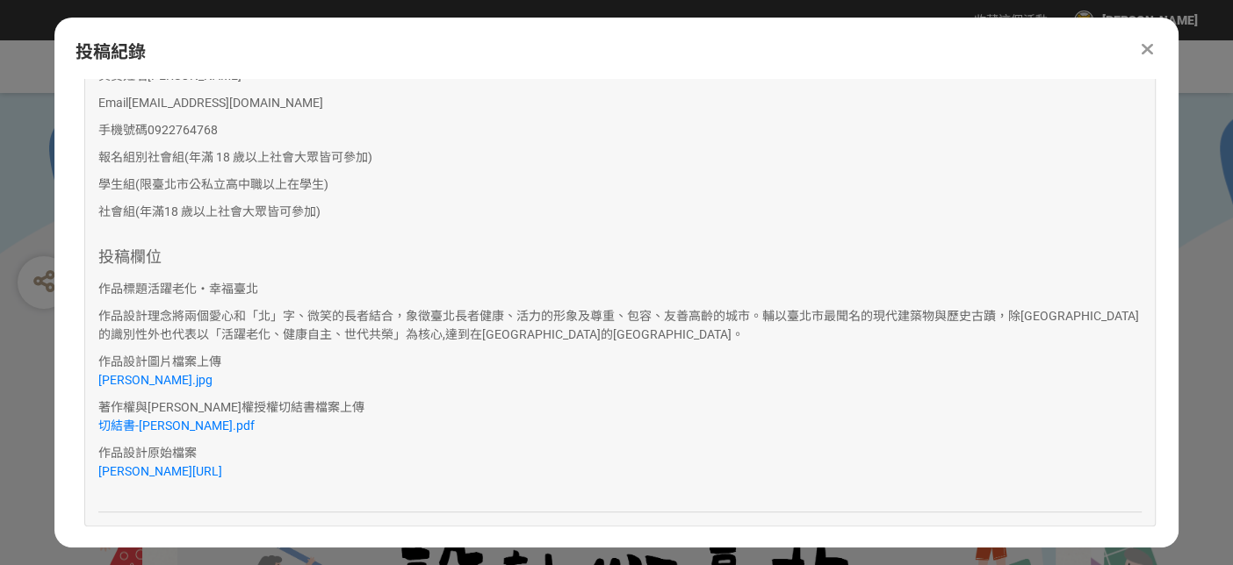
click at [708, 47] on icon at bounding box center [1146, 49] width 11 height 18
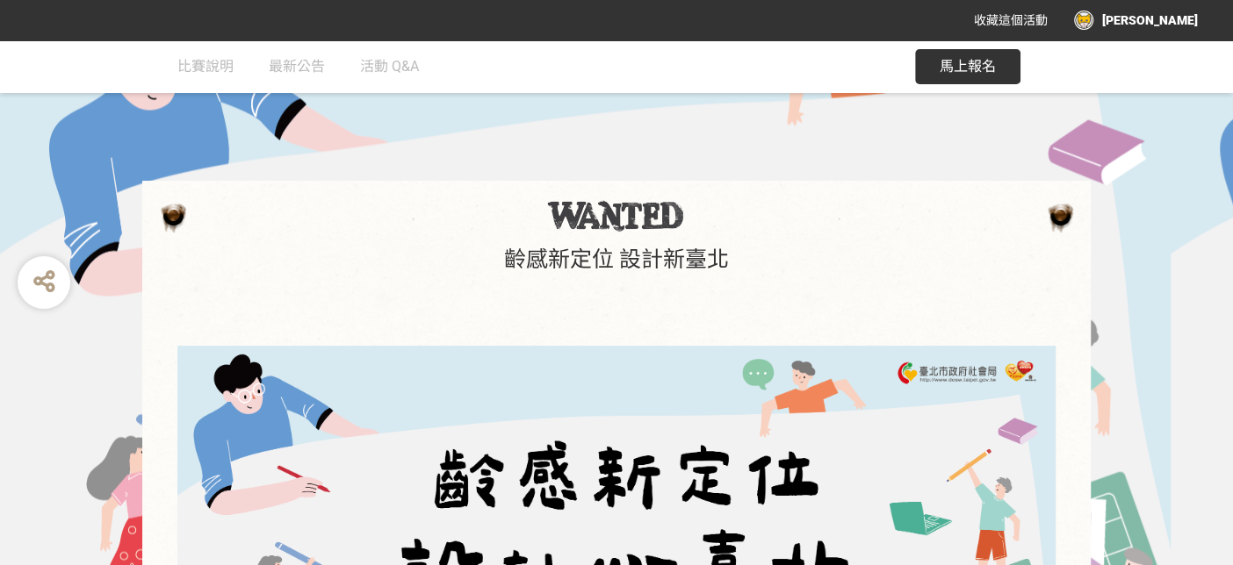
click at [708, 27] on div "[PERSON_NAME]" at bounding box center [1136, 20] width 124 height 19
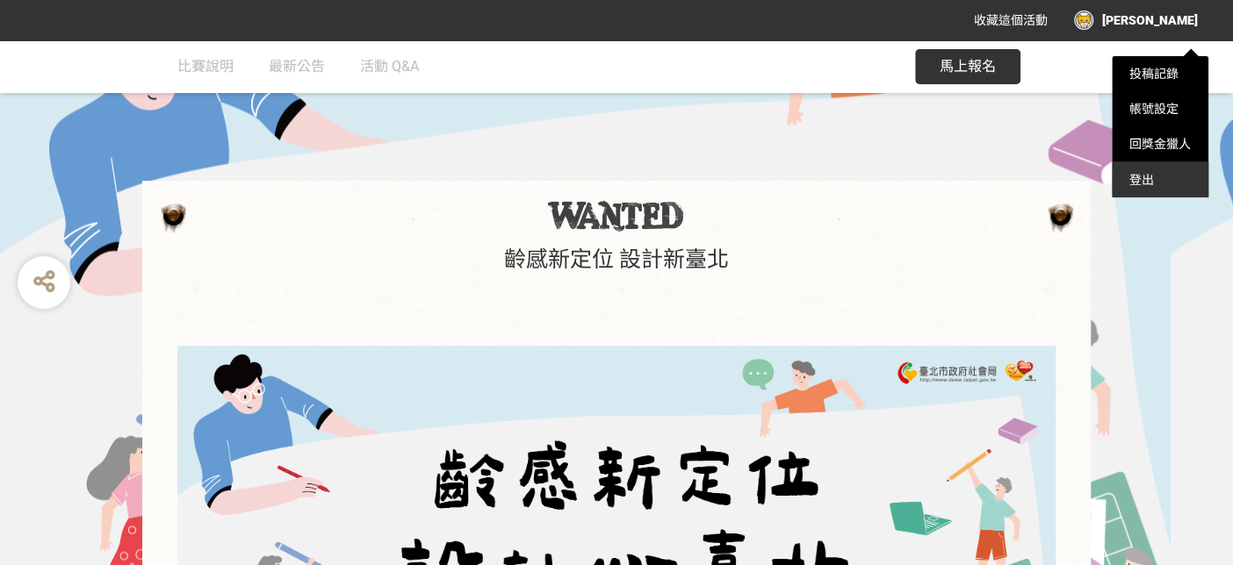
click at [708, 182] on div "登出" at bounding box center [1159, 179] width 97 height 35
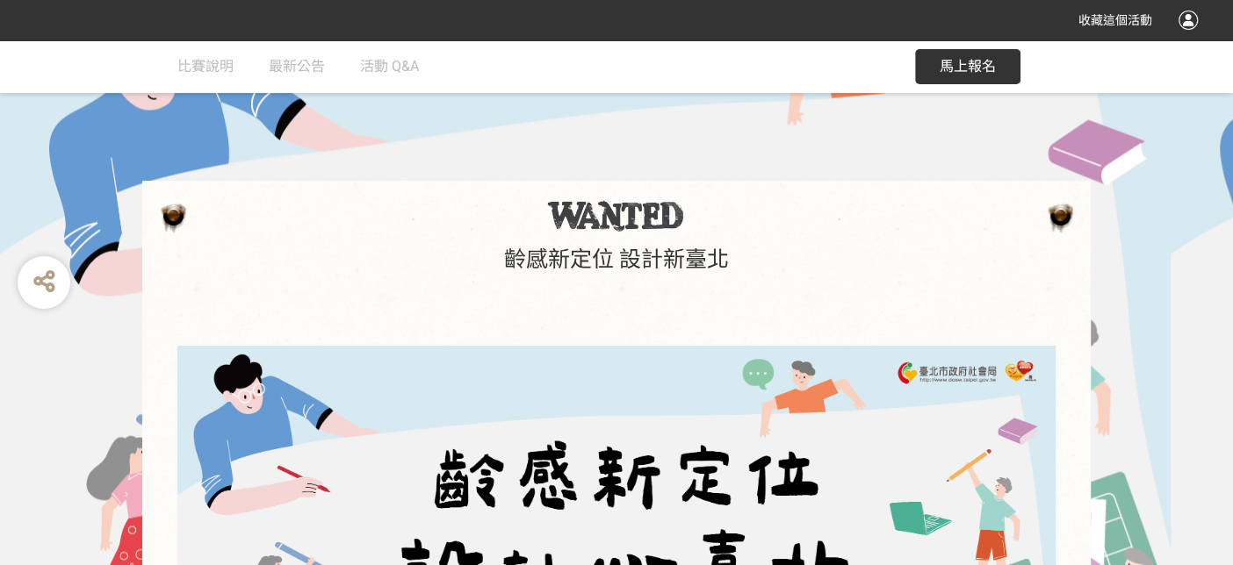
click at [708, 58] on span "馬上報名" at bounding box center [967, 66] width 56 height 17
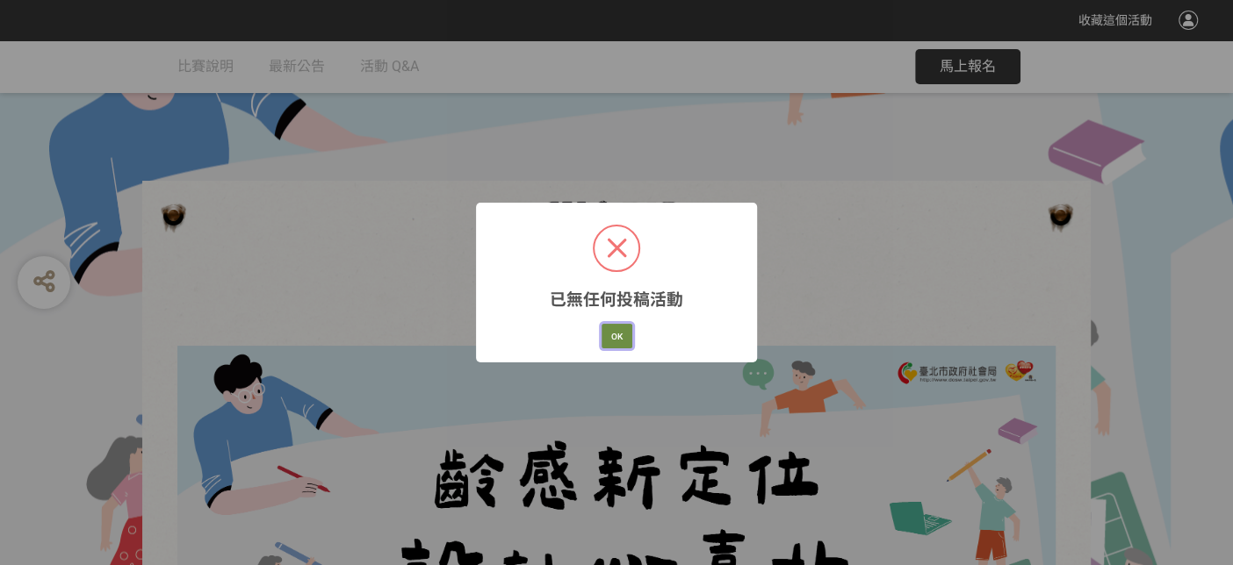
click at [619, 335] on button "OK" at bounding box center [616, 336] width 31 height 25
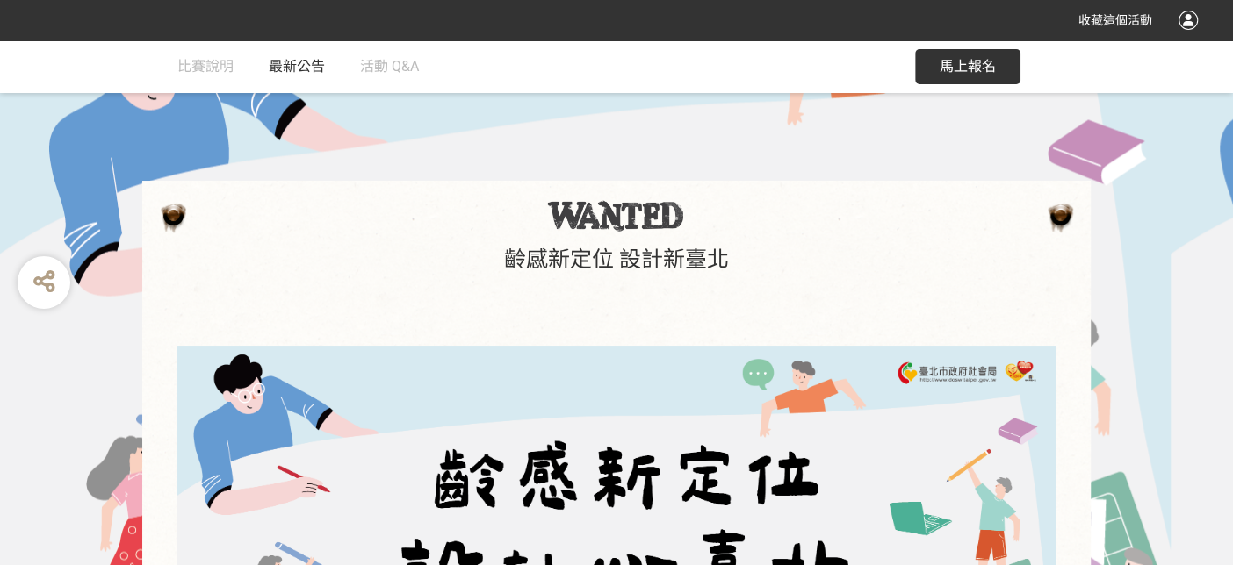
click at [291, 68] on span "最新公告" at bounding box center [297, 66] width 56 height 17
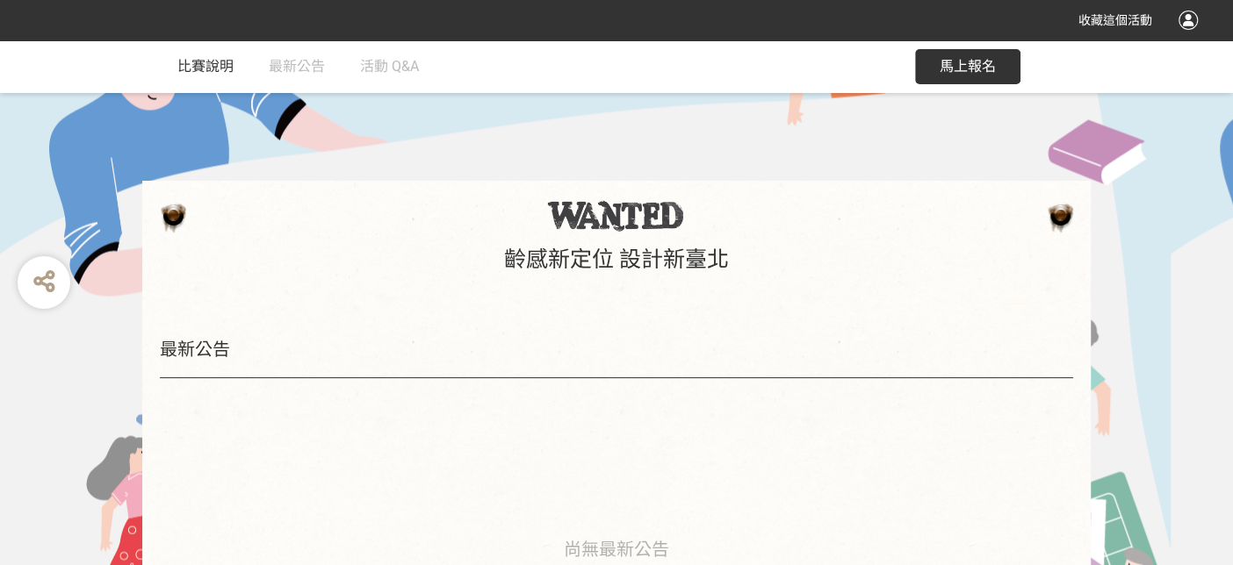
click at [226, 70] on span "比賽說明" at bounding box center [205, 66] width 56 height 17
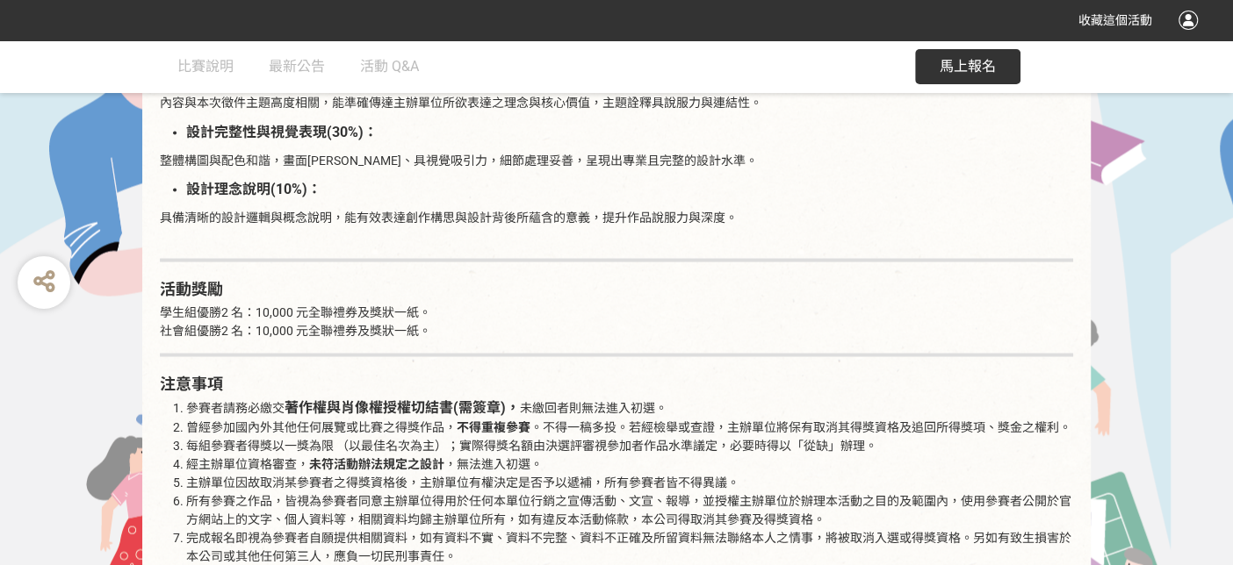
scroll to position [1567, 0]
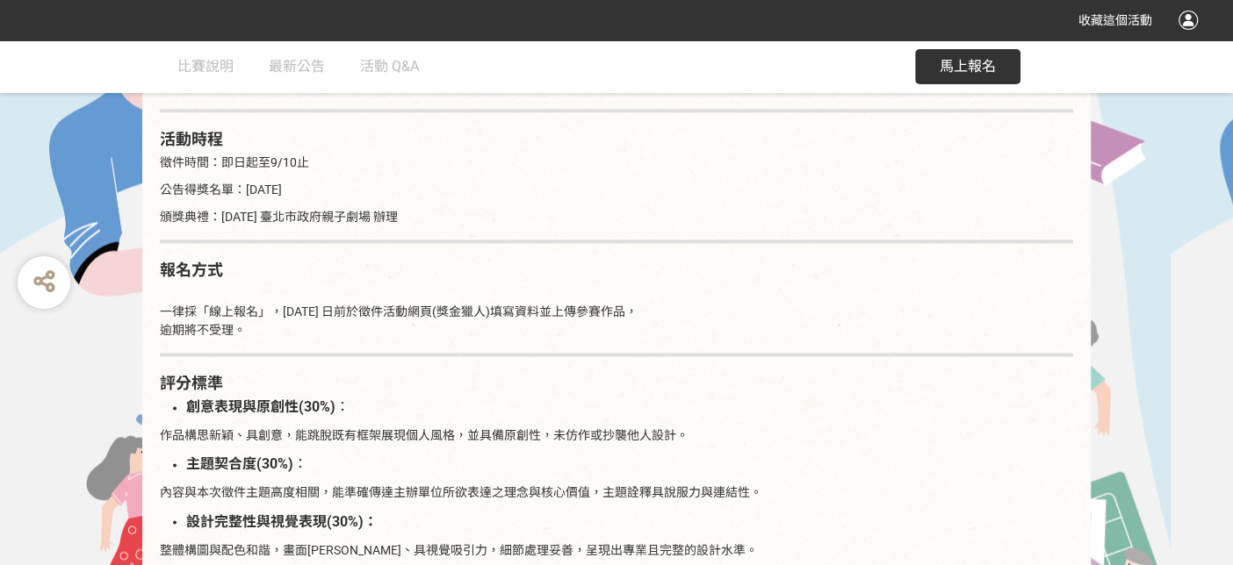
click at [708, 208] on p "頒獎典禮：[DATE] 臺北市政府親子劇場 辦理" at bounding box center [616, 217] width 913 height 18
click at [200, 68] on span "比賽說明" at bounding box center [205, 66] width 56 height 17
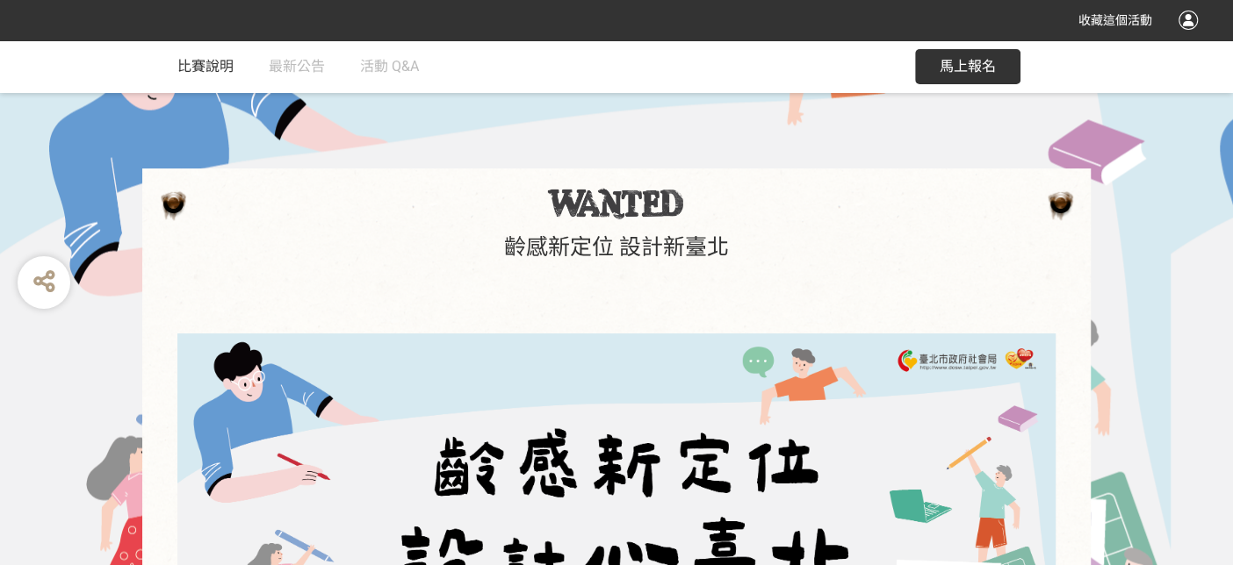
scroll to position [0, 0]
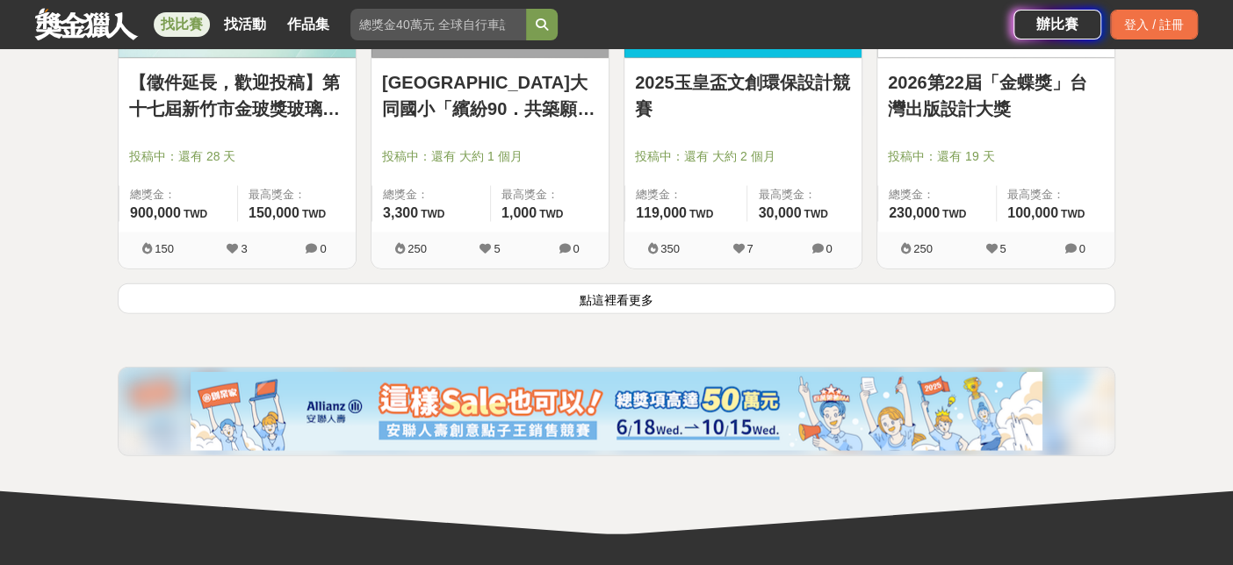
scroll to position [2340, 0]
